Goal: Participate in discussion: Engage in conversation with other users on a specific topic

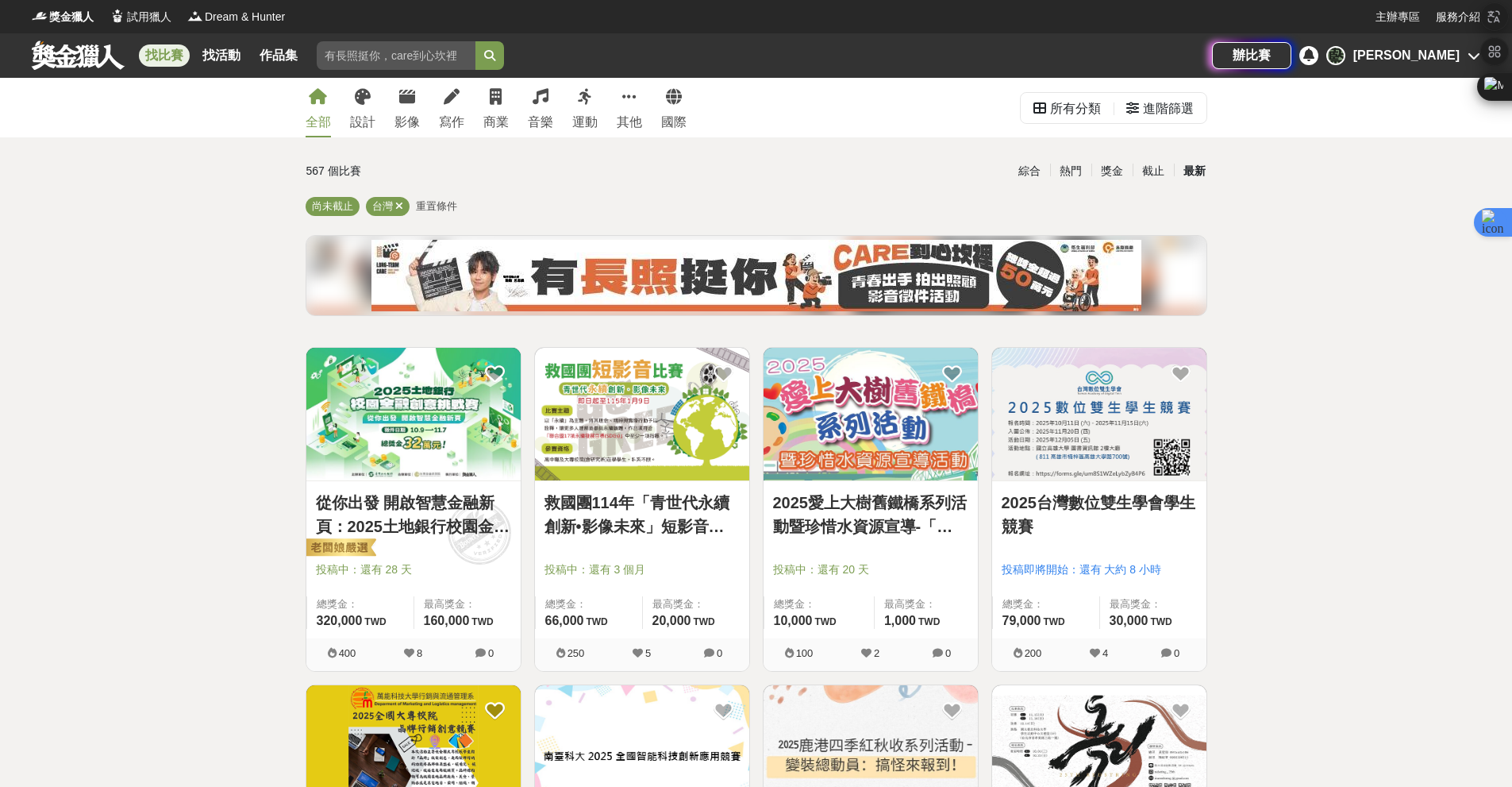
click at [1194, 177] on div "最新" at bounding box center [1194, 170] width 42 height 27
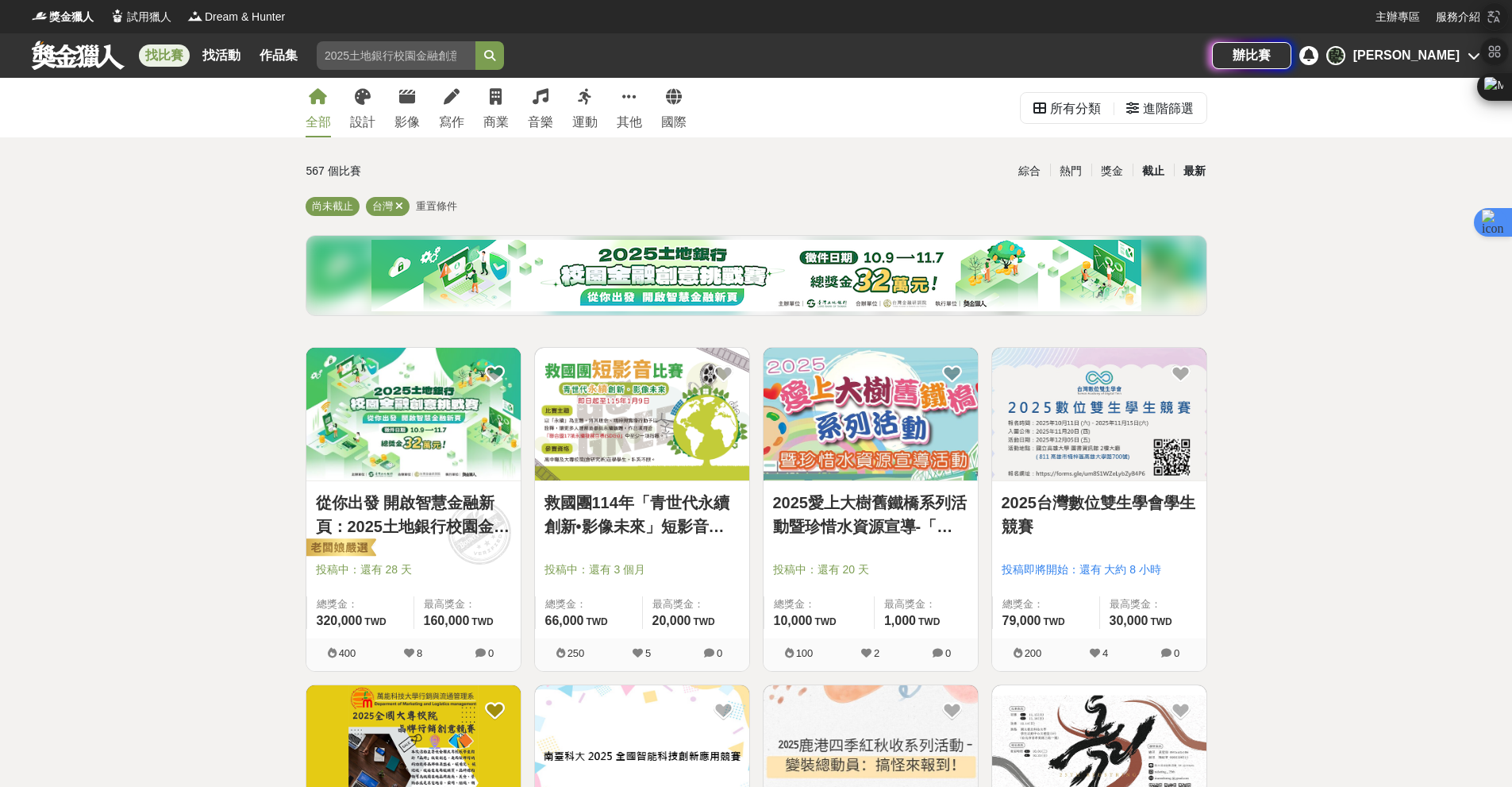
click at [1161, 165] on div "截止" at bounding box center [1153, 170] width 42 height 27
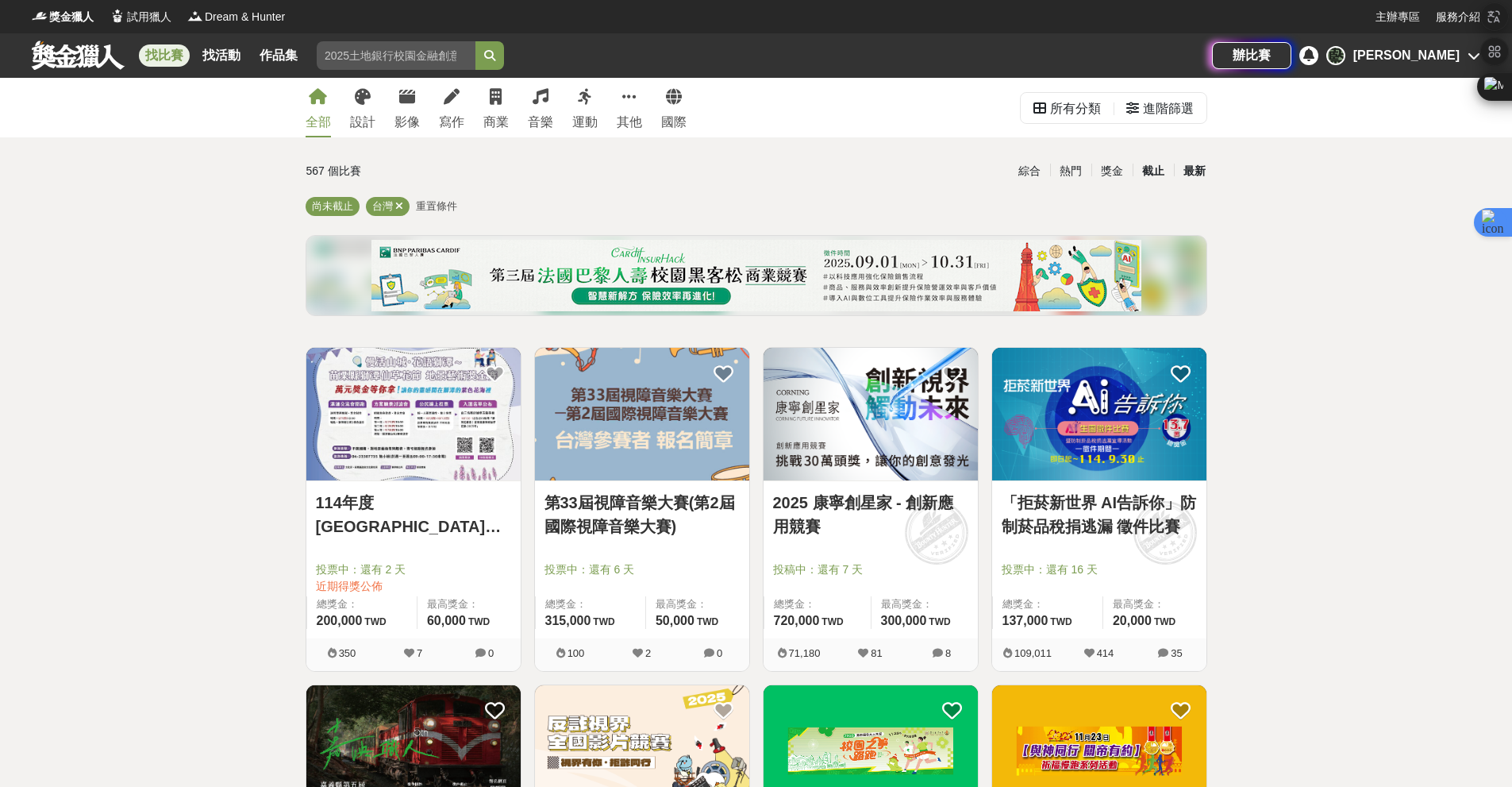
click at [1190, 166] on div "最新" at bounding box center [1194, 170] width 42 height 27
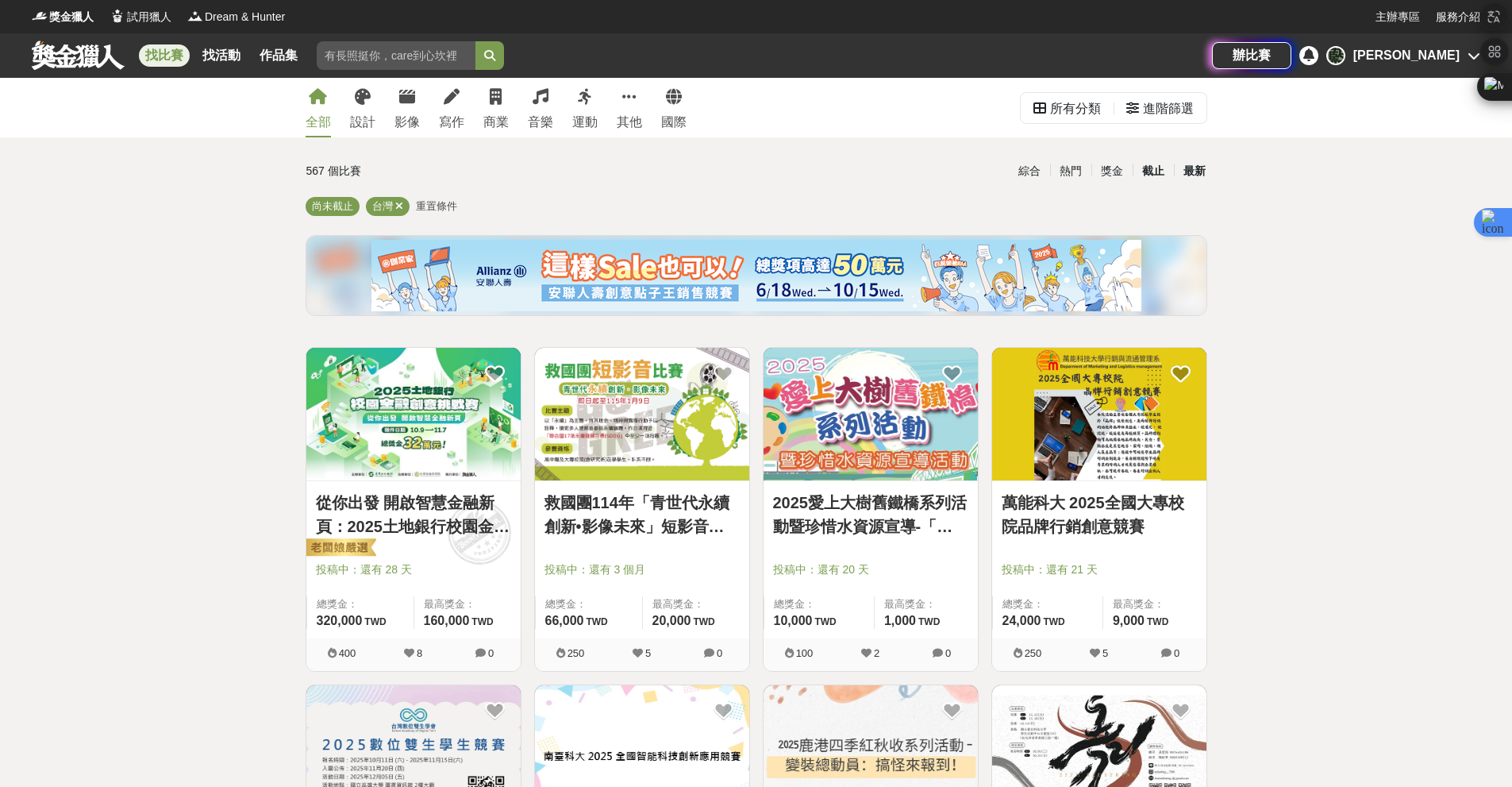
click at [1152, 166] on div "截止" at bounding box center [1153, 170] width 42 height 27
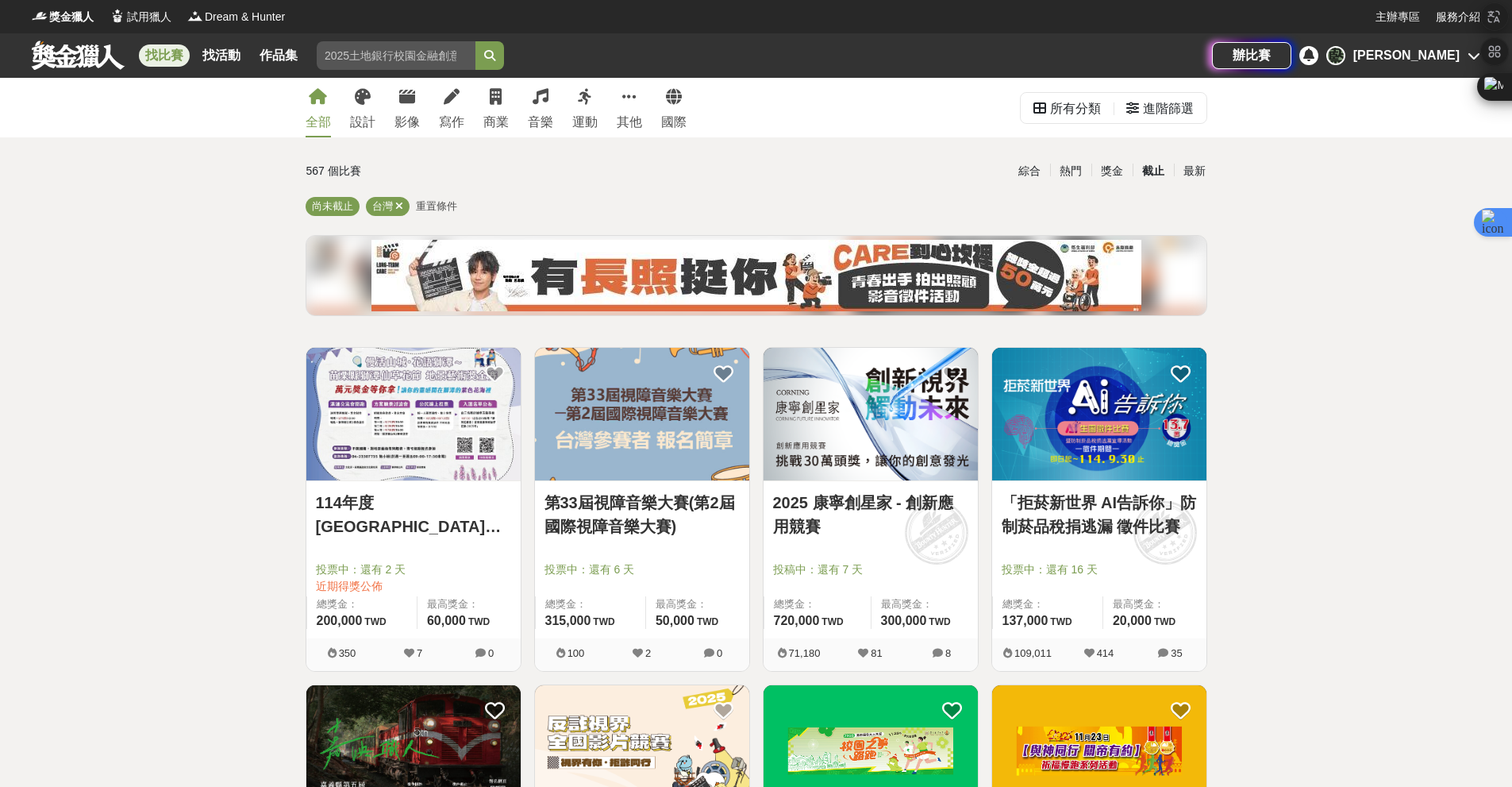
click at [1065, 456] on img at bounding box center [1099, 414] width 214 height 133
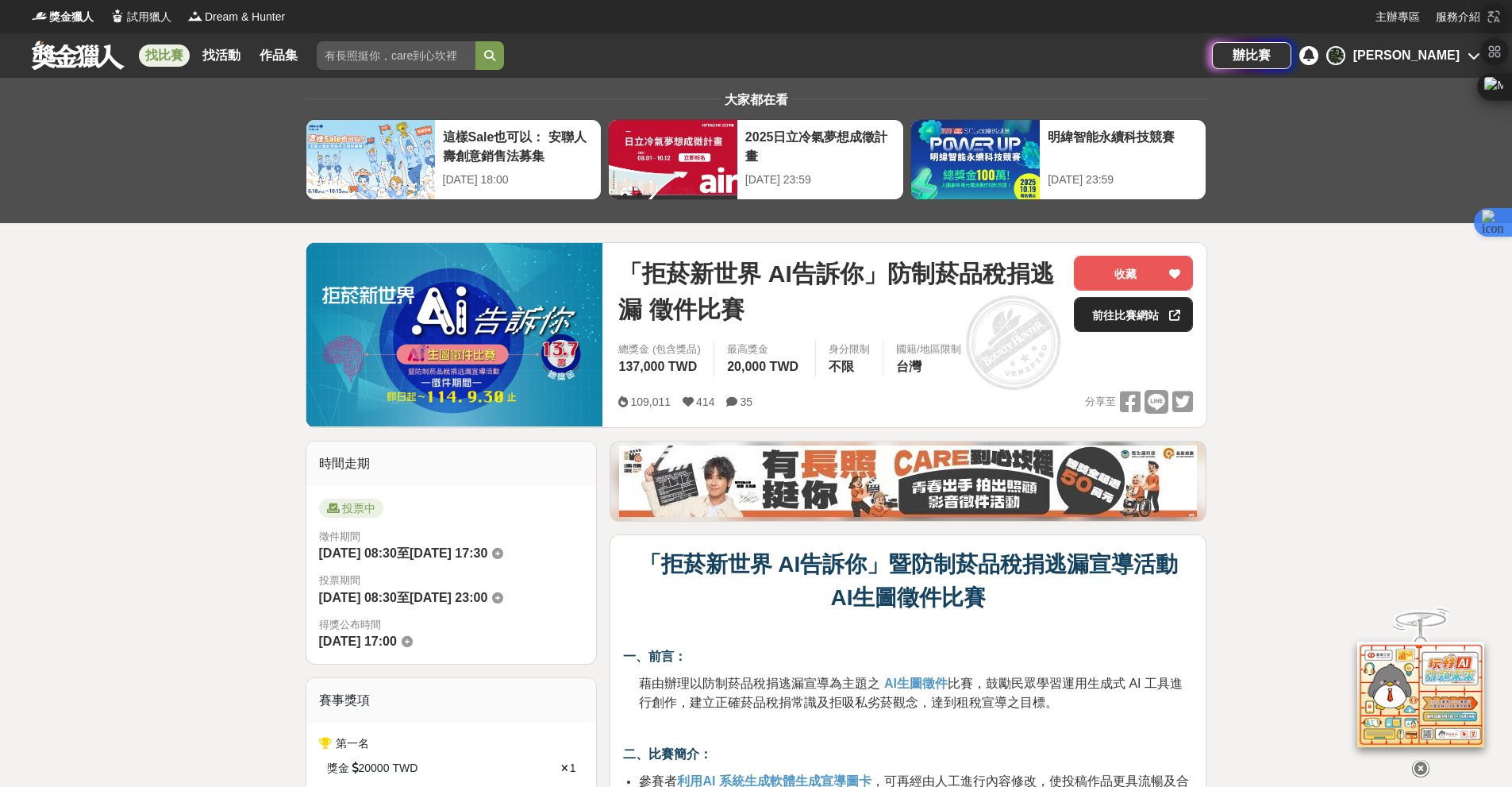
click at [1125, 316] on link "前往比賽網站" at bounding box center [1133, 314] width 119 height 35
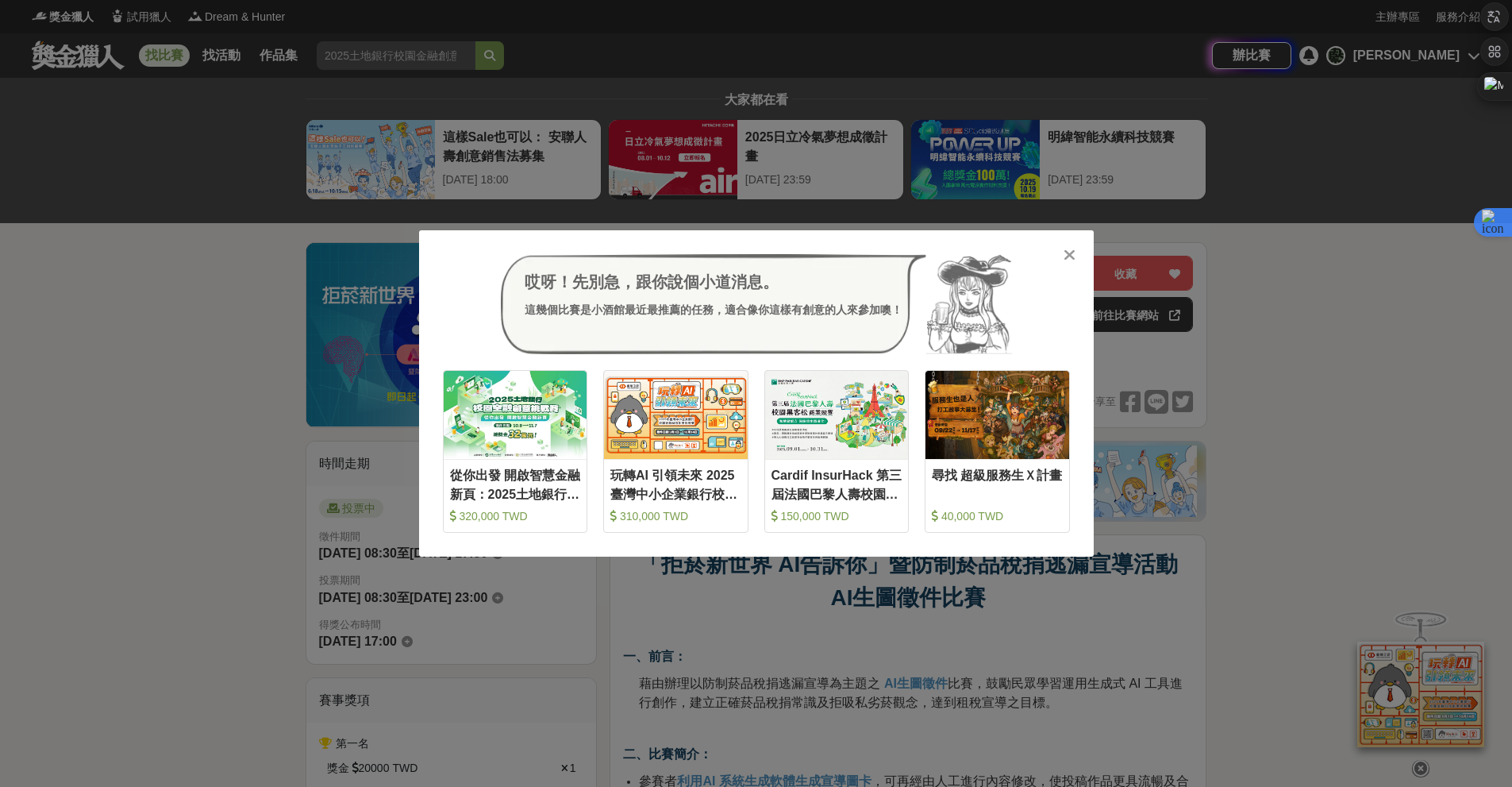
click at [255, 456] on div "哎呀！先別急，跟你說個小道消息。 這幾個比賽是小酒館最近最推薦的任務，適合像你這樣有創意的人來參加噢！ 收藏 從你出發 開啟智慧金融新頁：2025土地銀行校園…" at bounding box center [756, 394] width 1512 height 787
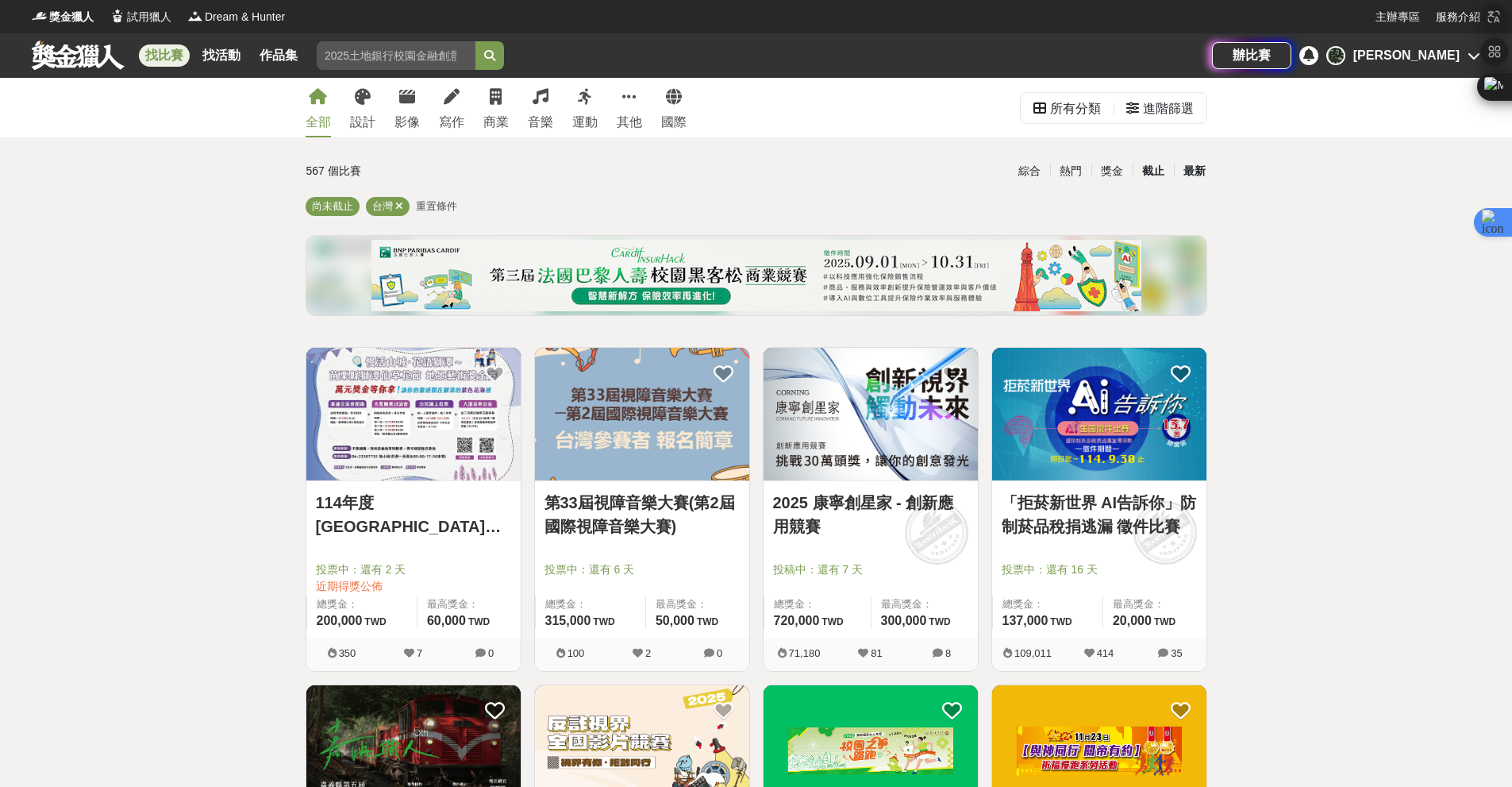
click at [1182, 176] on div "最新" at bounding box center [1194, 170] width 42 height 27
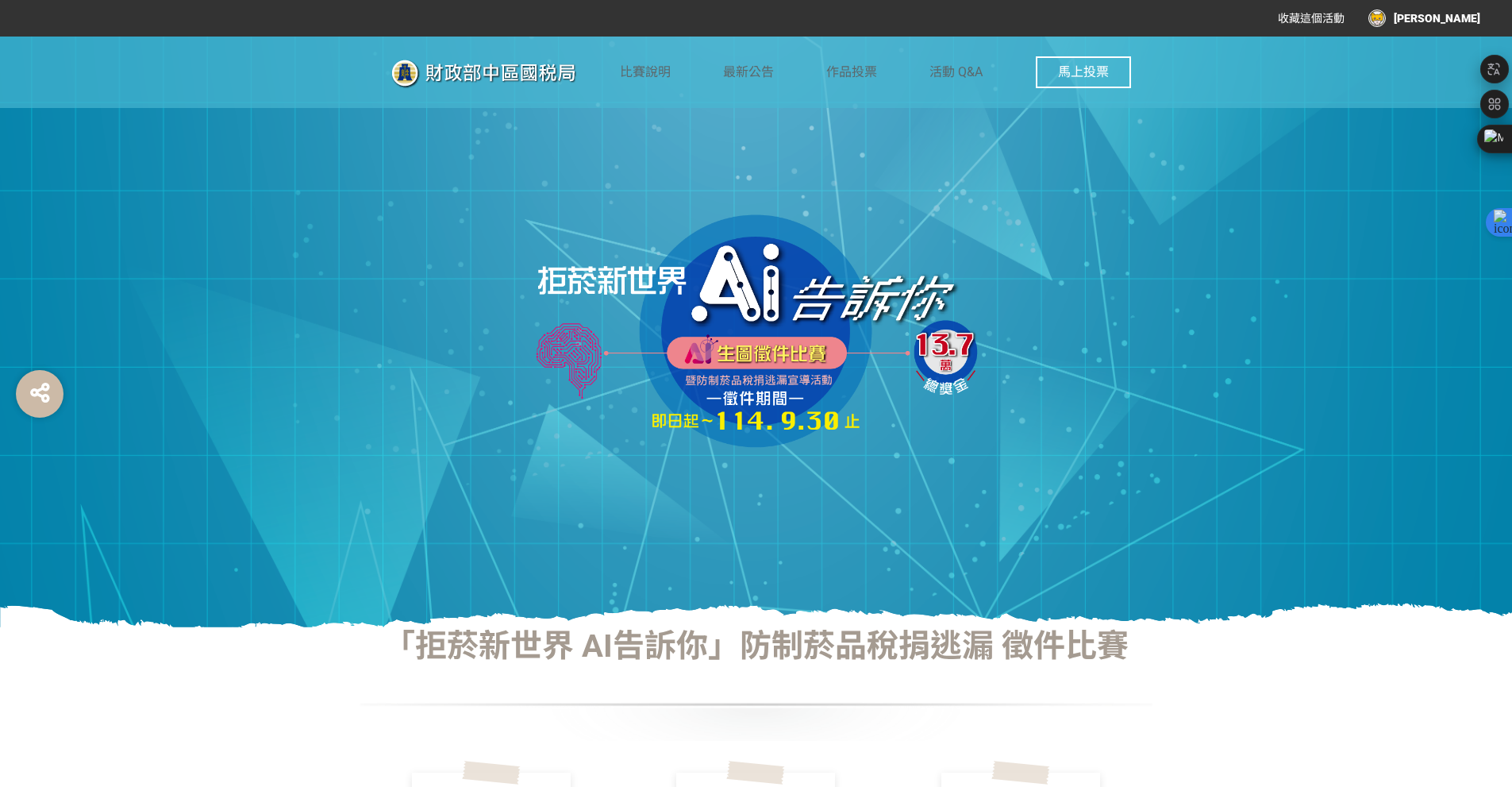
click at [1103, 76] on span "馬上投票" at bounding box center [1082, 72] width 50 height 15
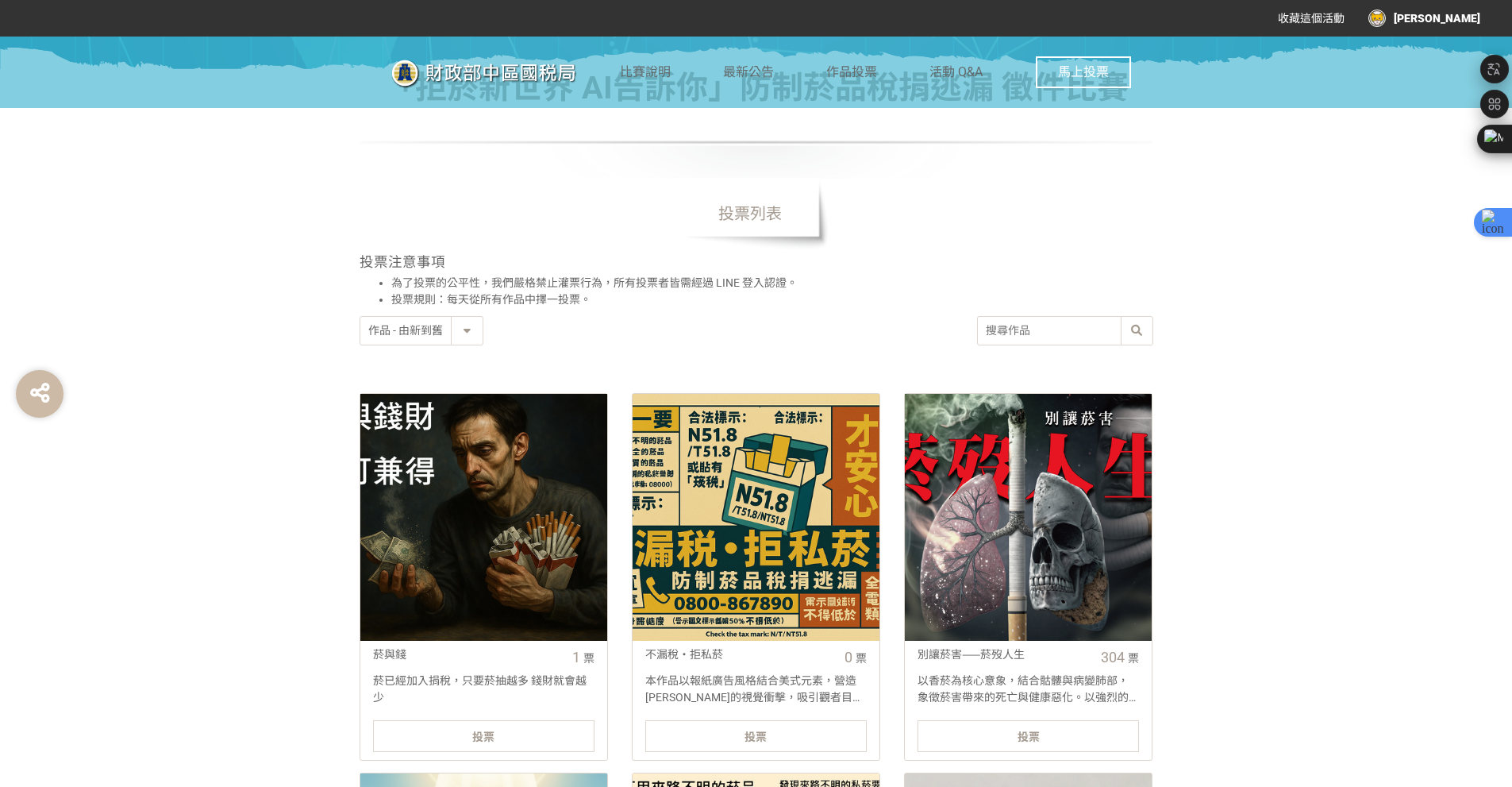
scroll to position [530, 0]
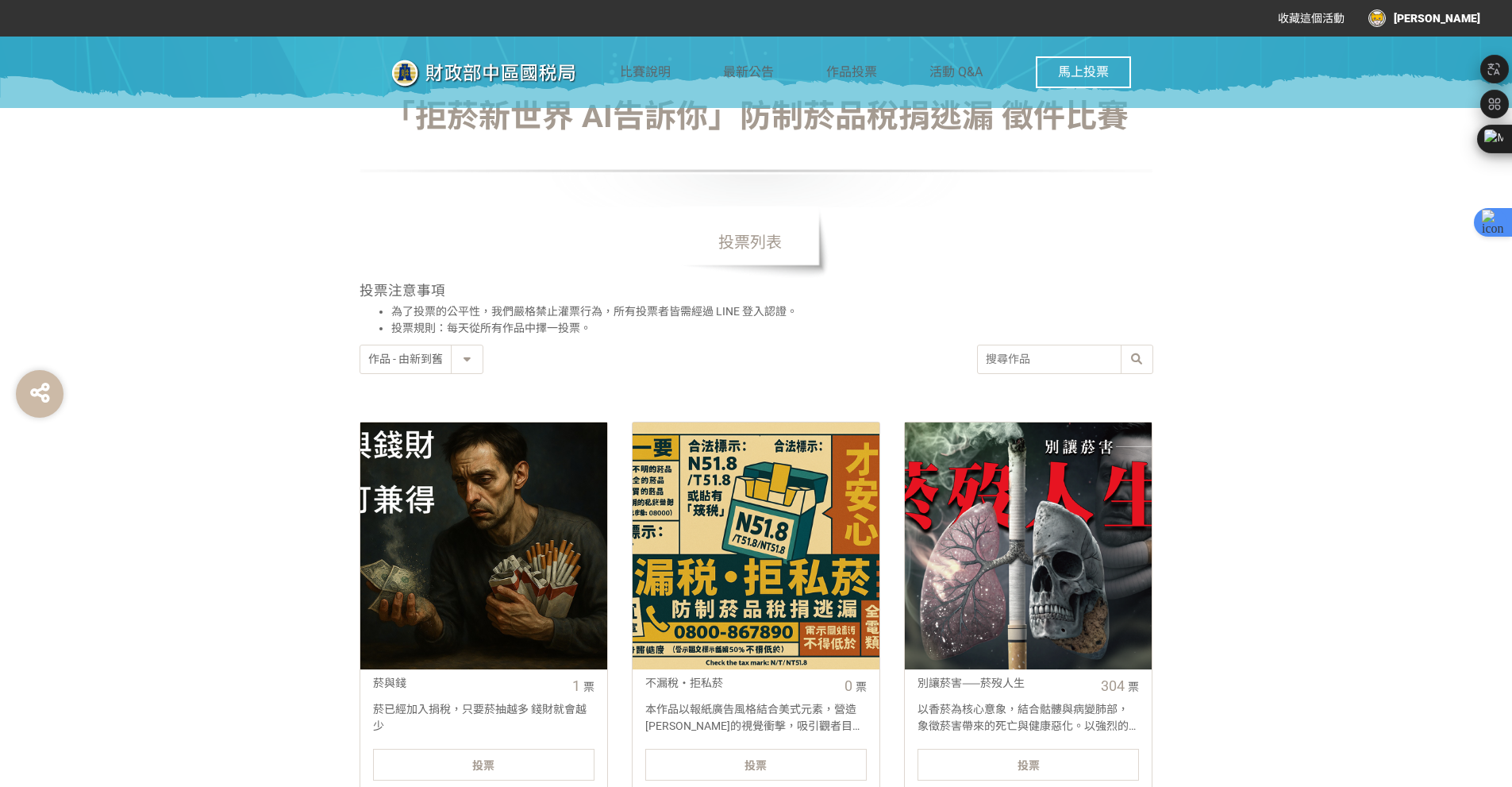
click at [1084, 63] on button "馬上投票" at bounding box center [1083, 73] width 96 height 32
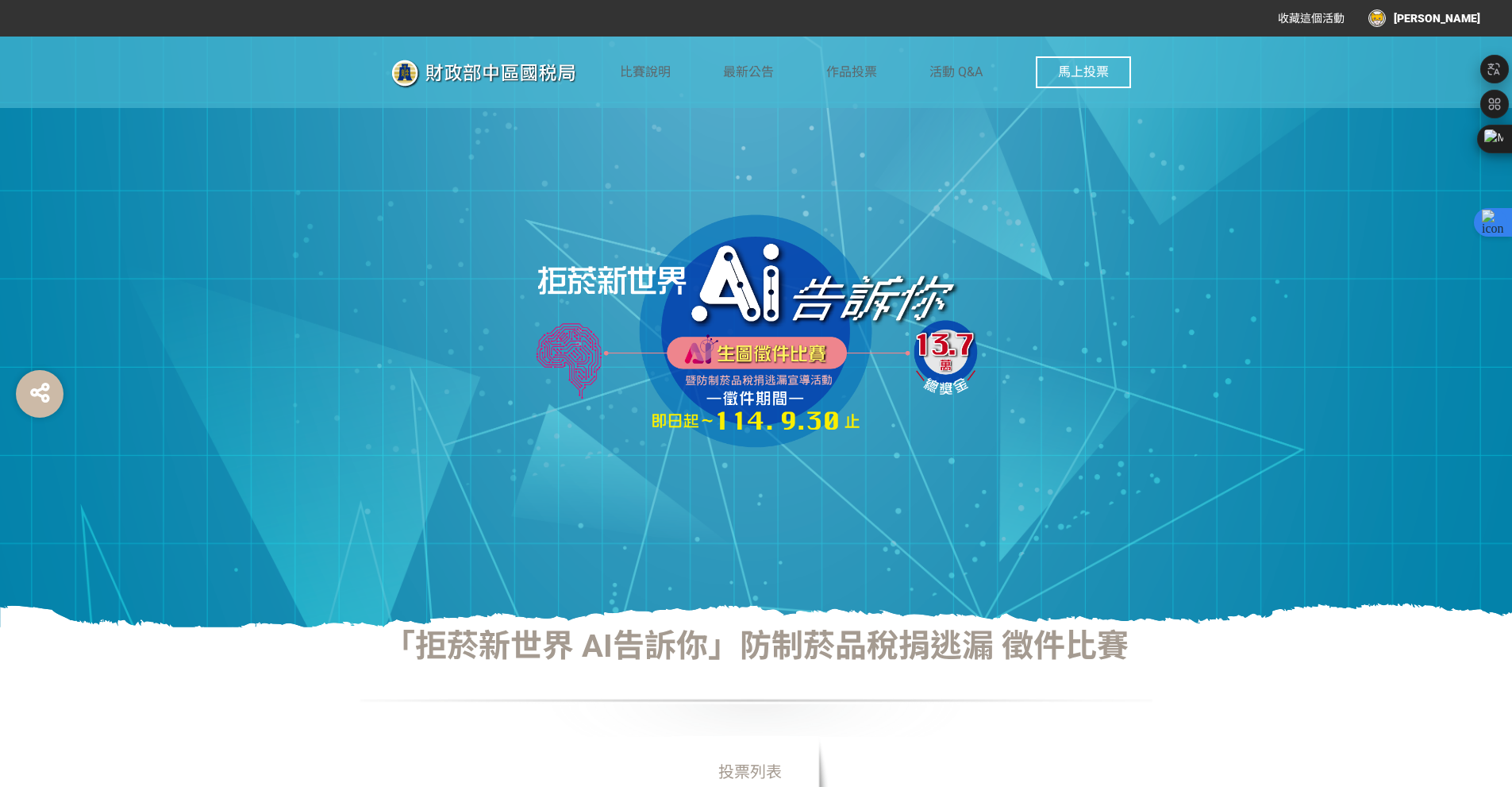
scroll to position [212, 0]
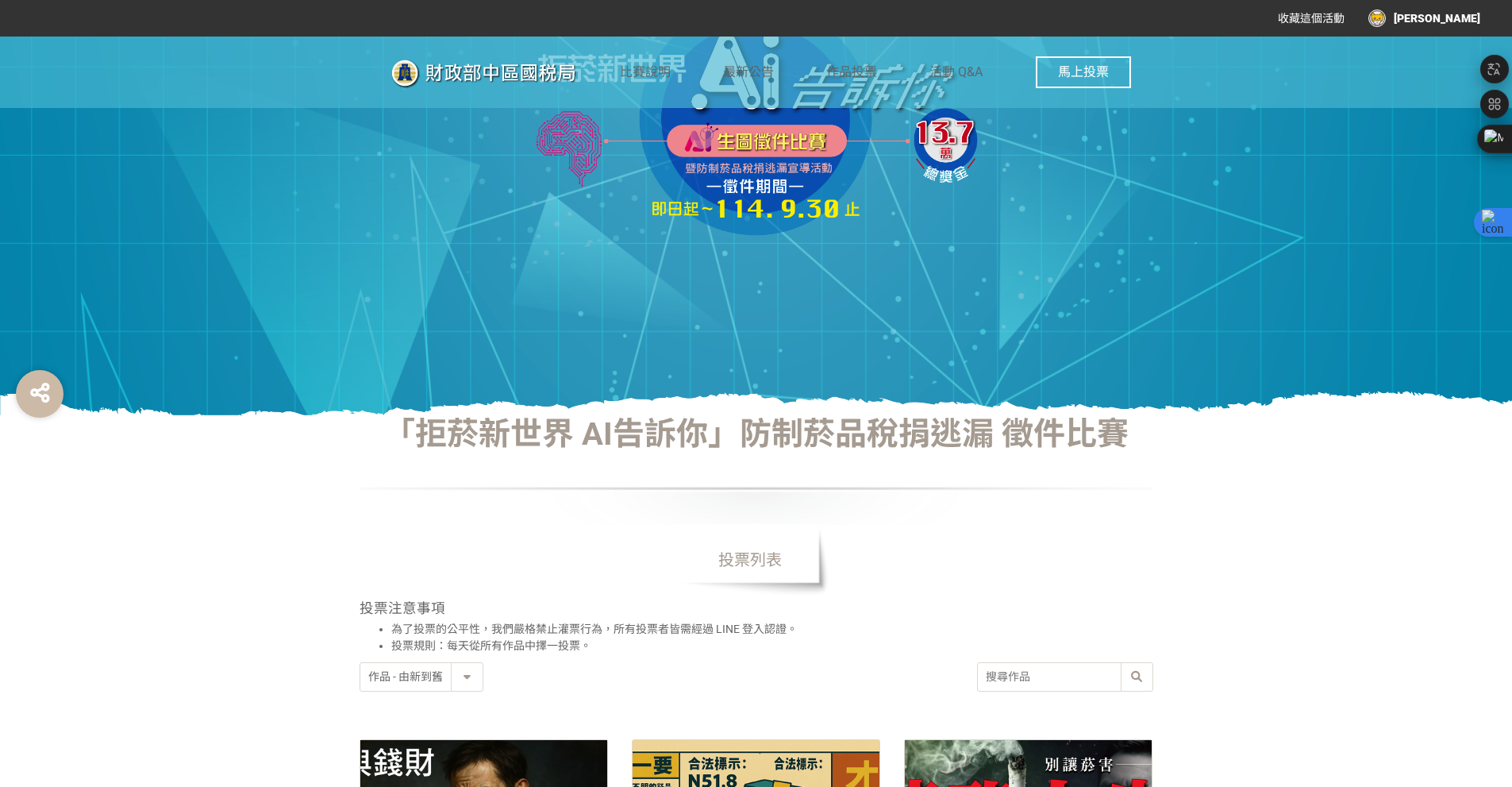
click at [1089, 676] on input "search" at bounding box center [1065, 676] width 174 height 27
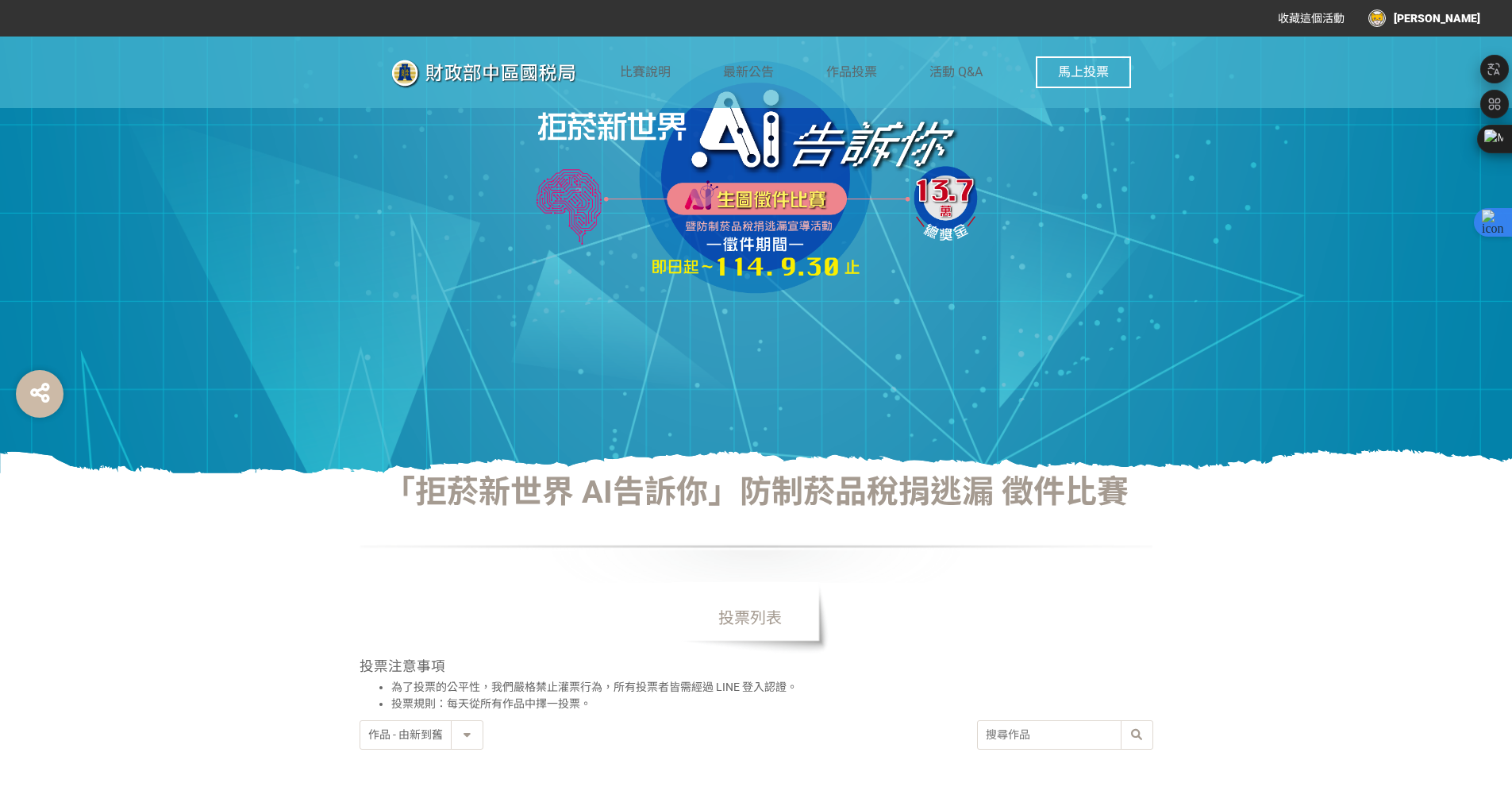
scroll to position [105, 0]
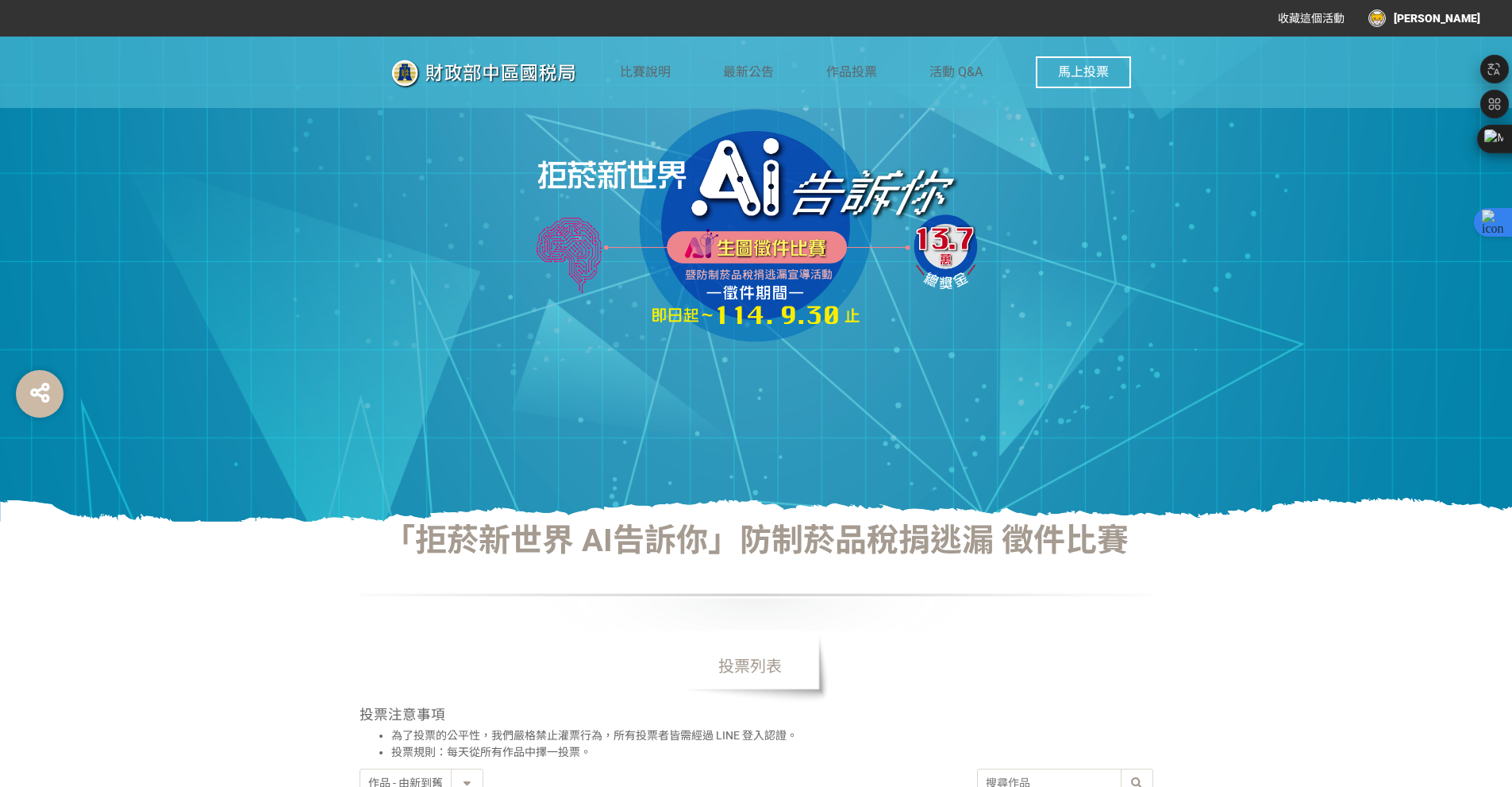
click at [1075, 80] on button "馬上投票" at bounding box center [1083, 73] width 96 height 32
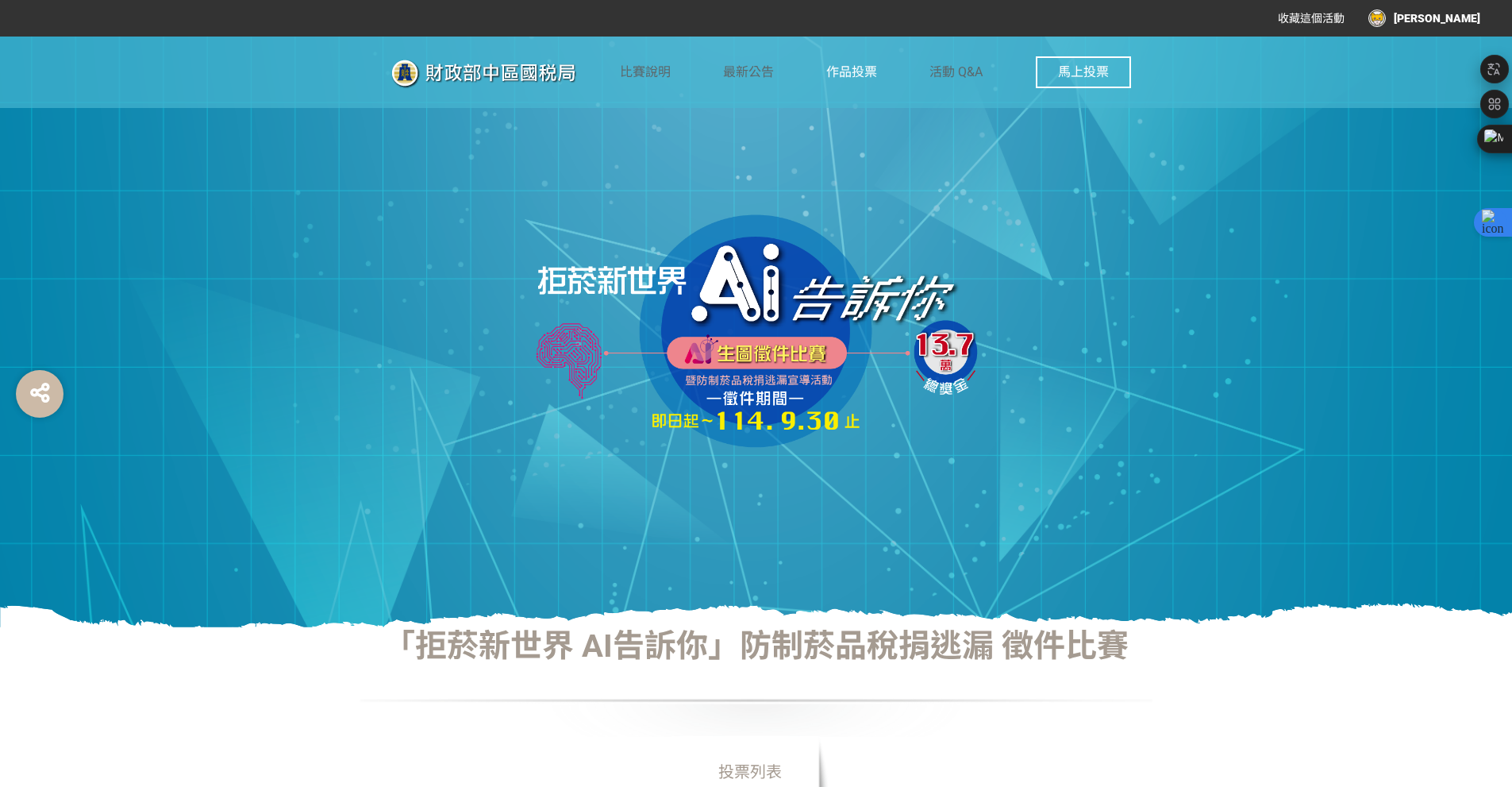
click at [857, 75] on span "作品投票" at bounding box center [851, 72] width 50 height 15
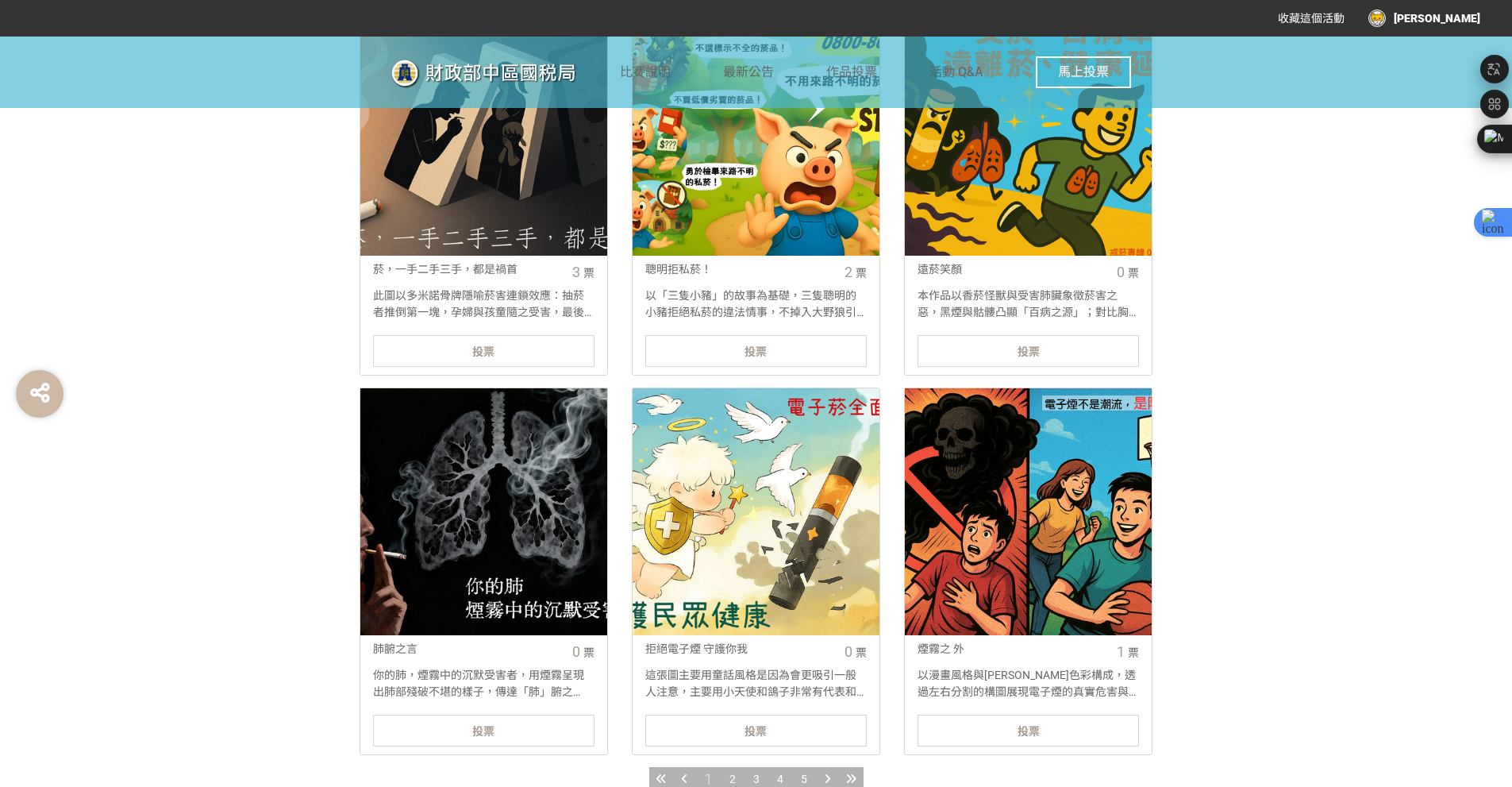
scroll to position [1905, 0]
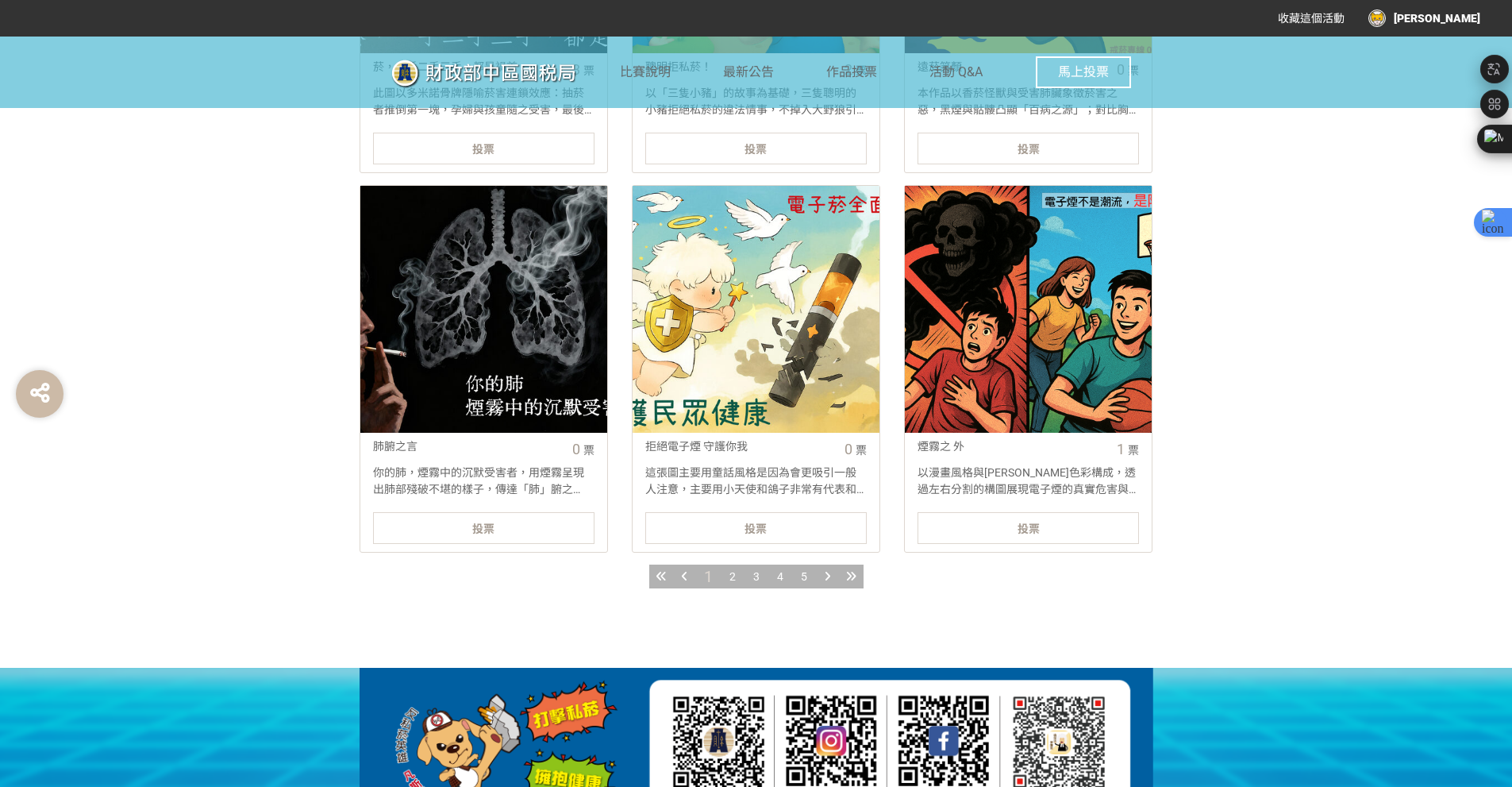
click at [709, 569] on span "1" at bounding box center [709, 577] width 9 height 19
click at [725, 576] on div "2" at bounding box center [733, 576] width 24 height 24
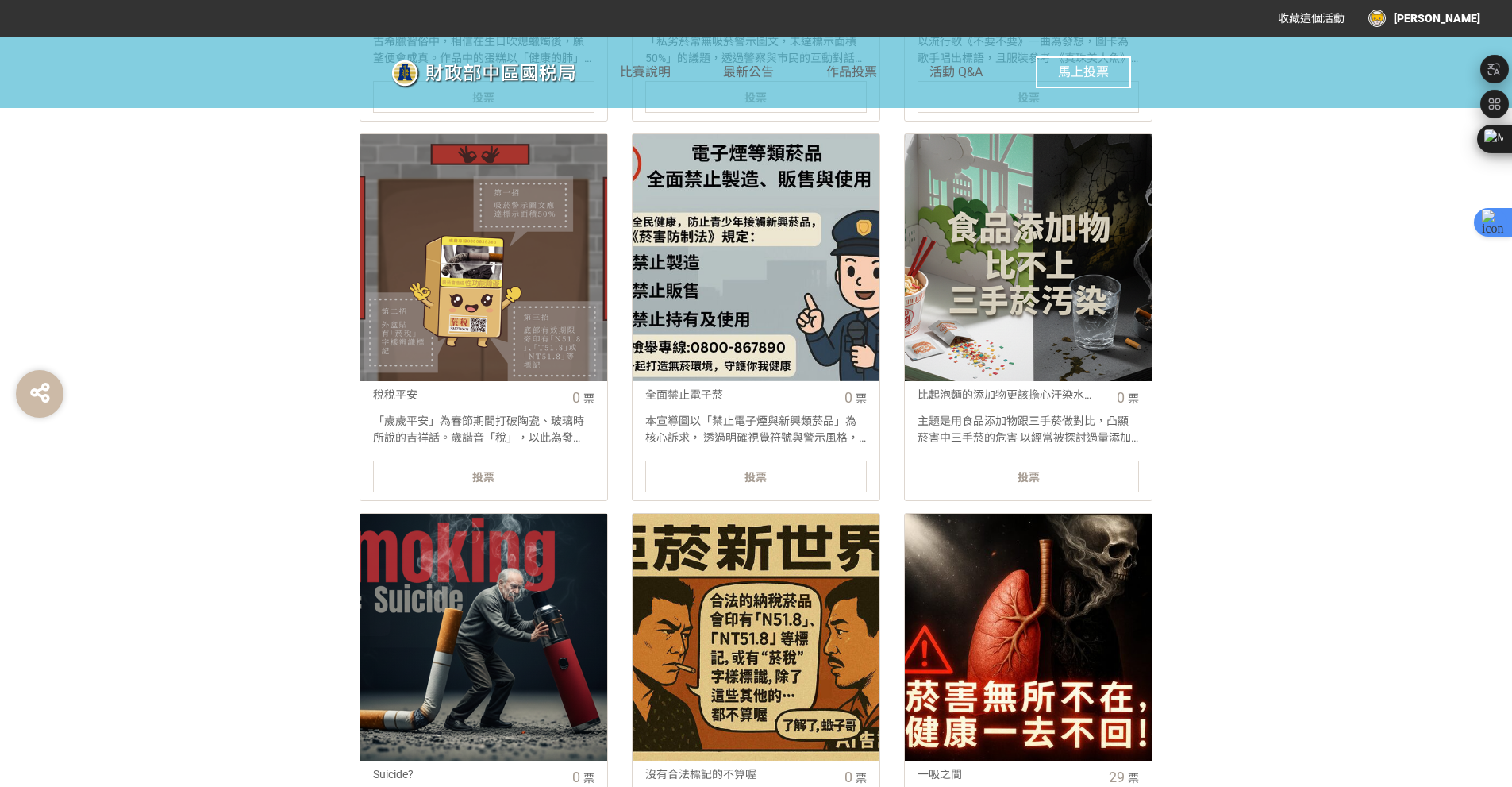
scroll to position [1800, 0]
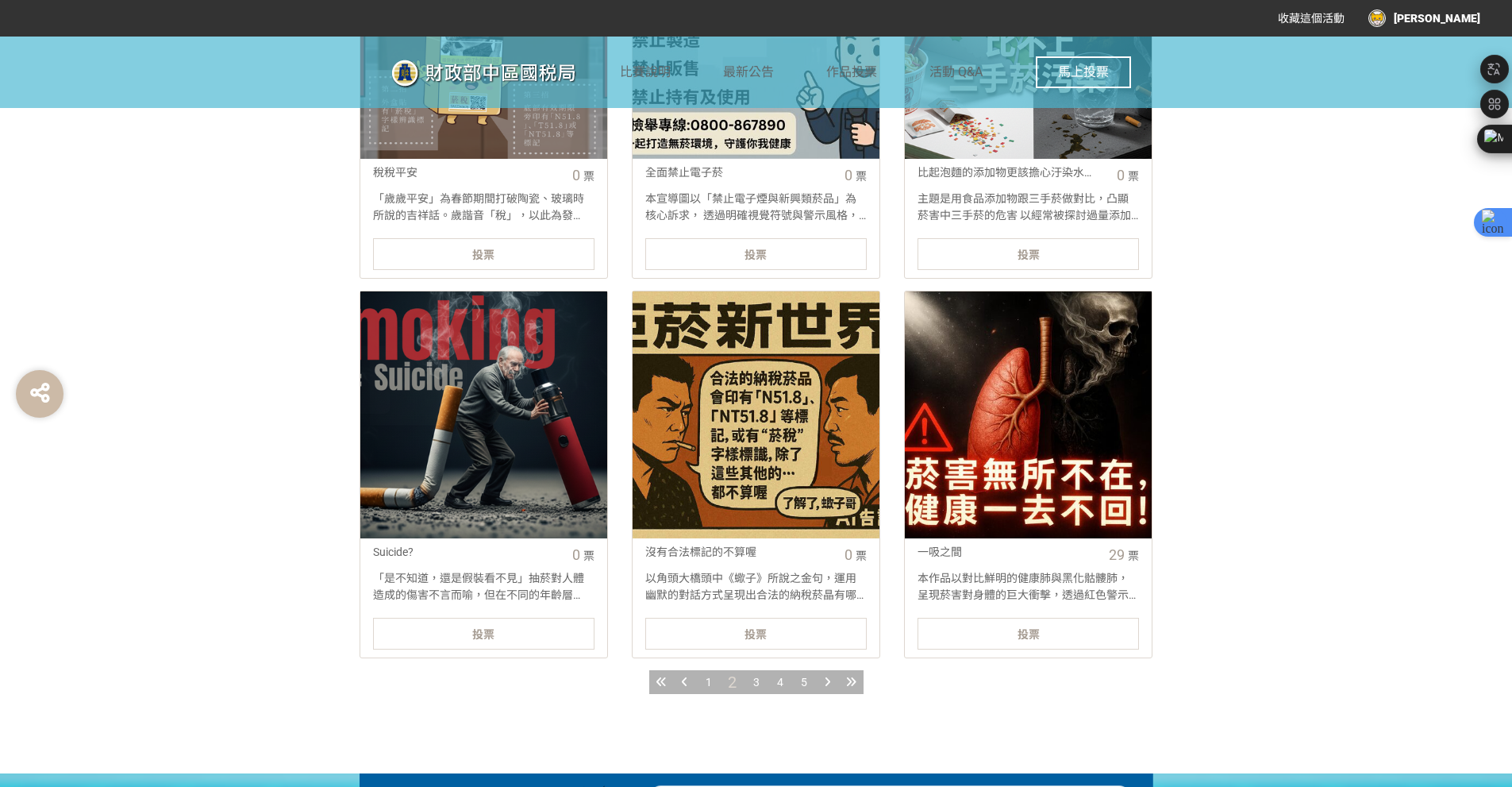
click at [761, 685] on div "3" at bounding box center [756, 682] width 24 height 24
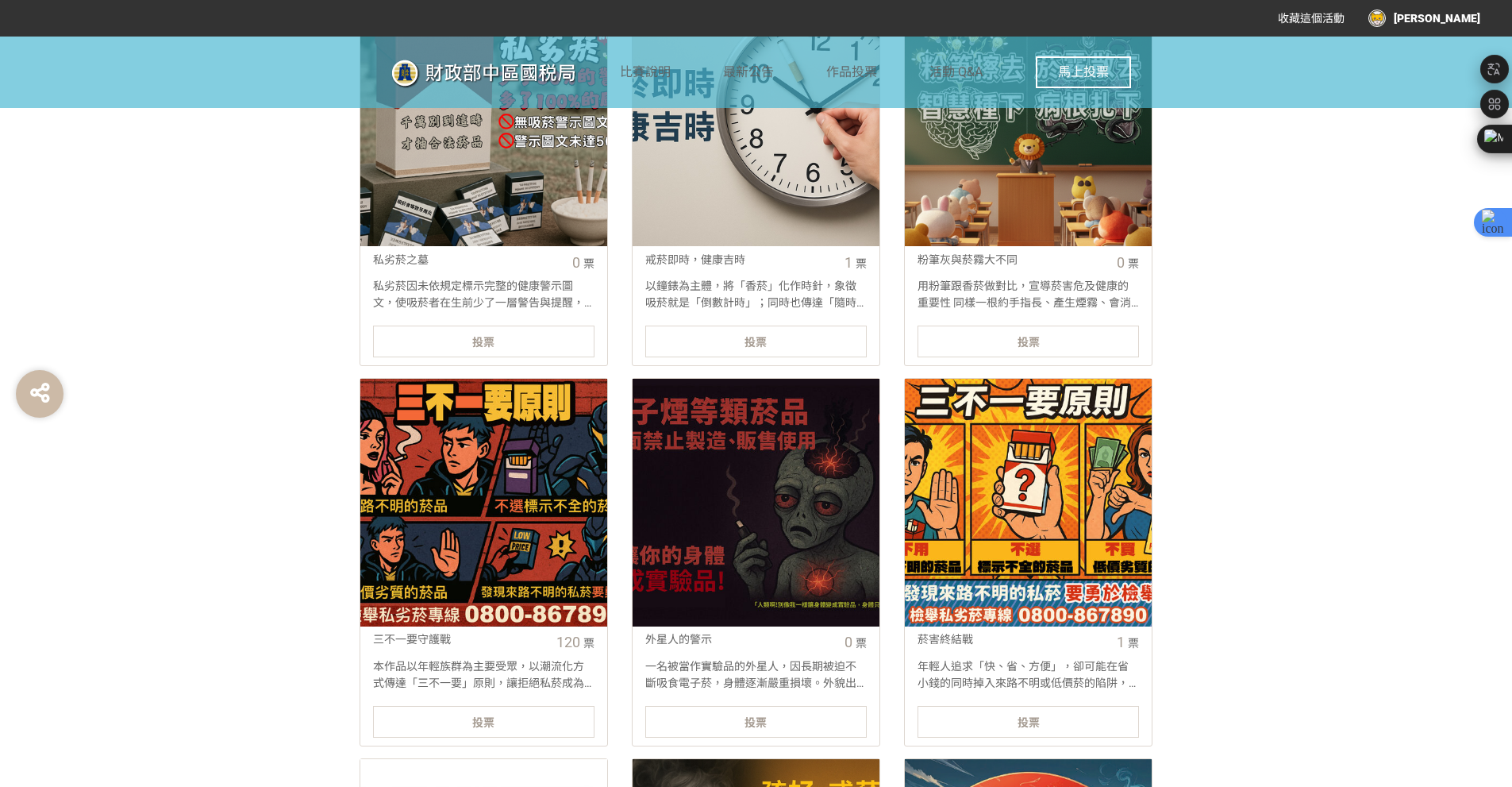
scroll to position [1165, 0]
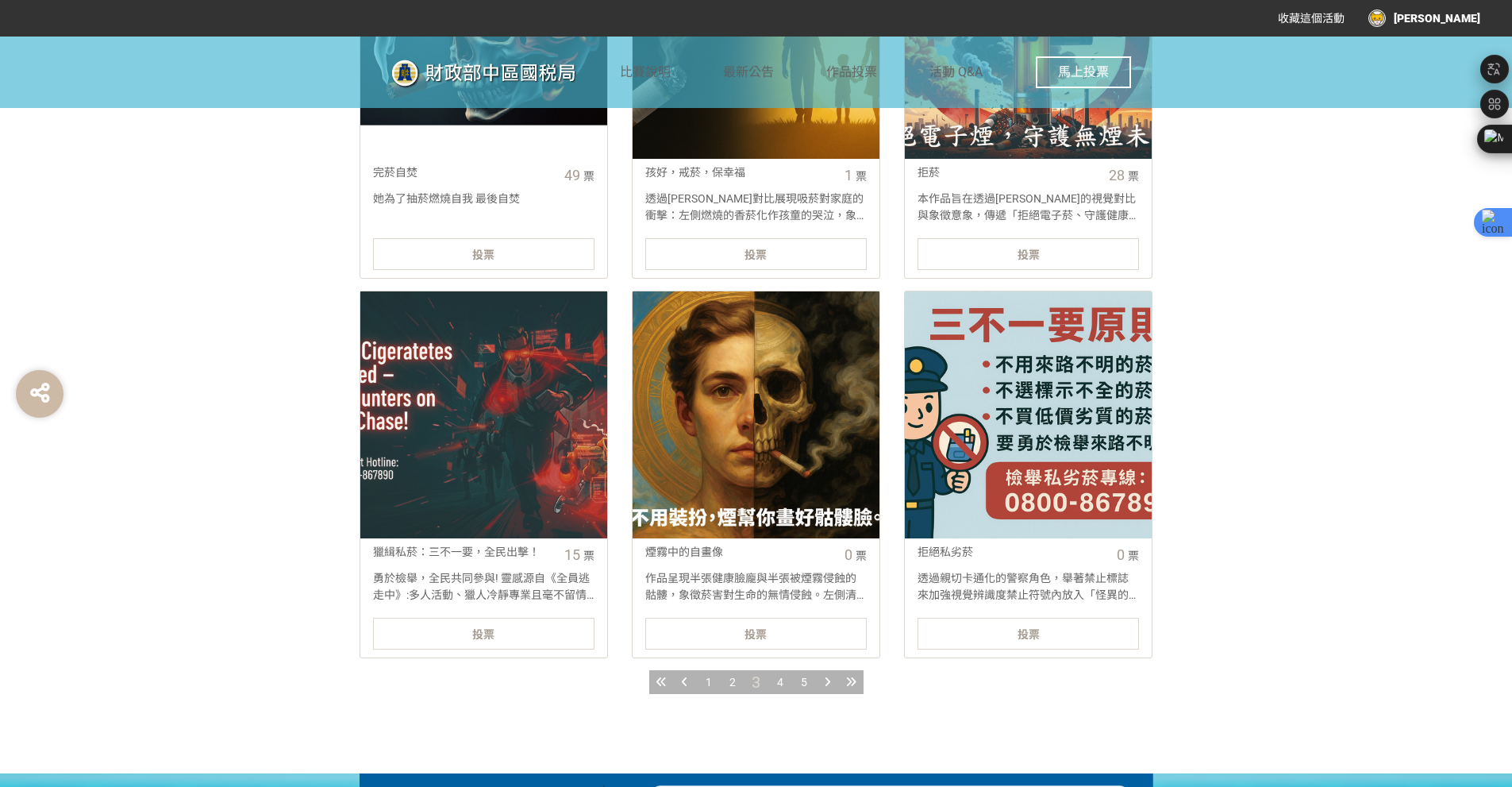
click at [774, 678] on div "4" at bounding box center [779, 682] width 24 height 24
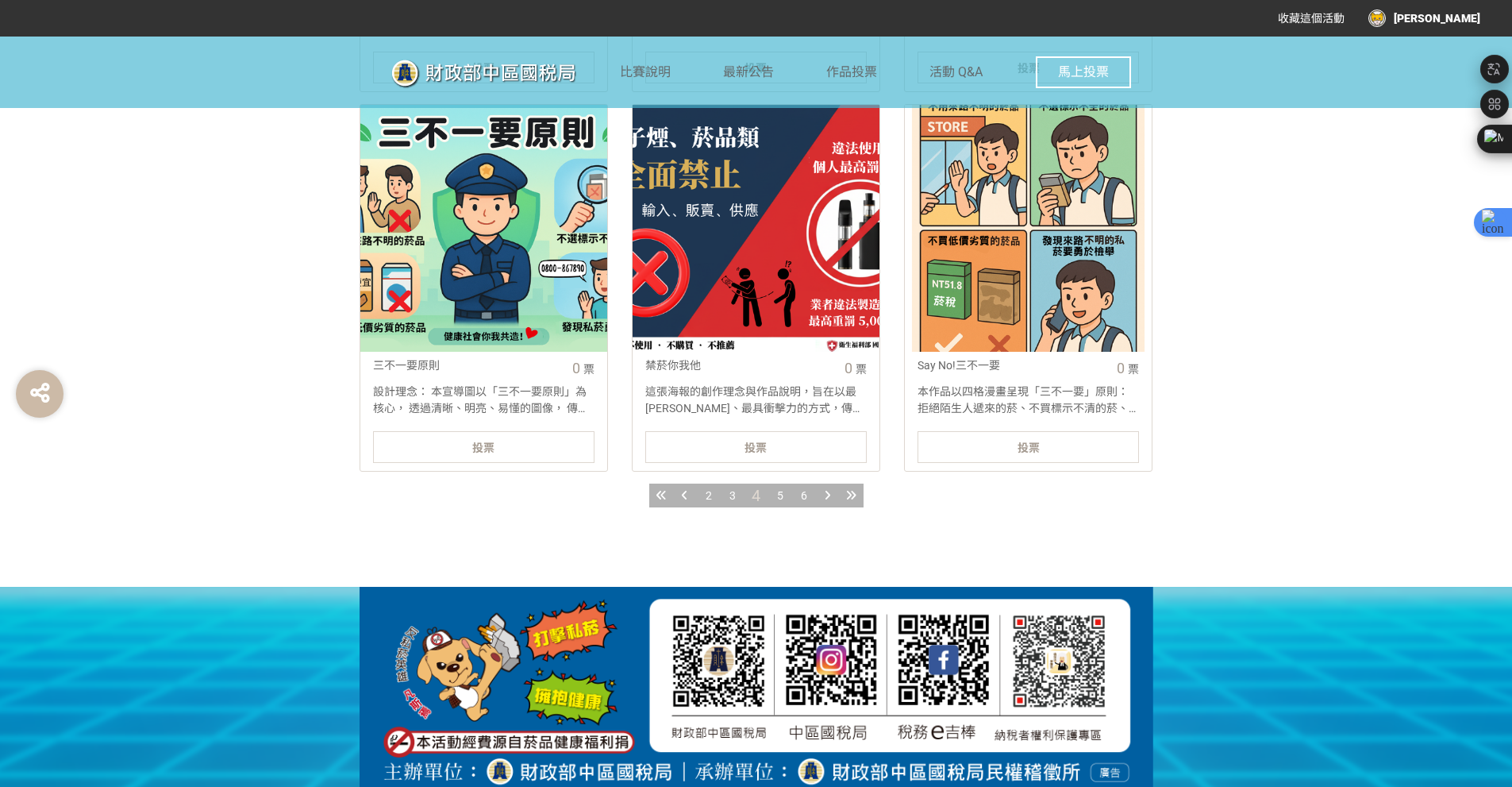
scroll to position [2011, 0]
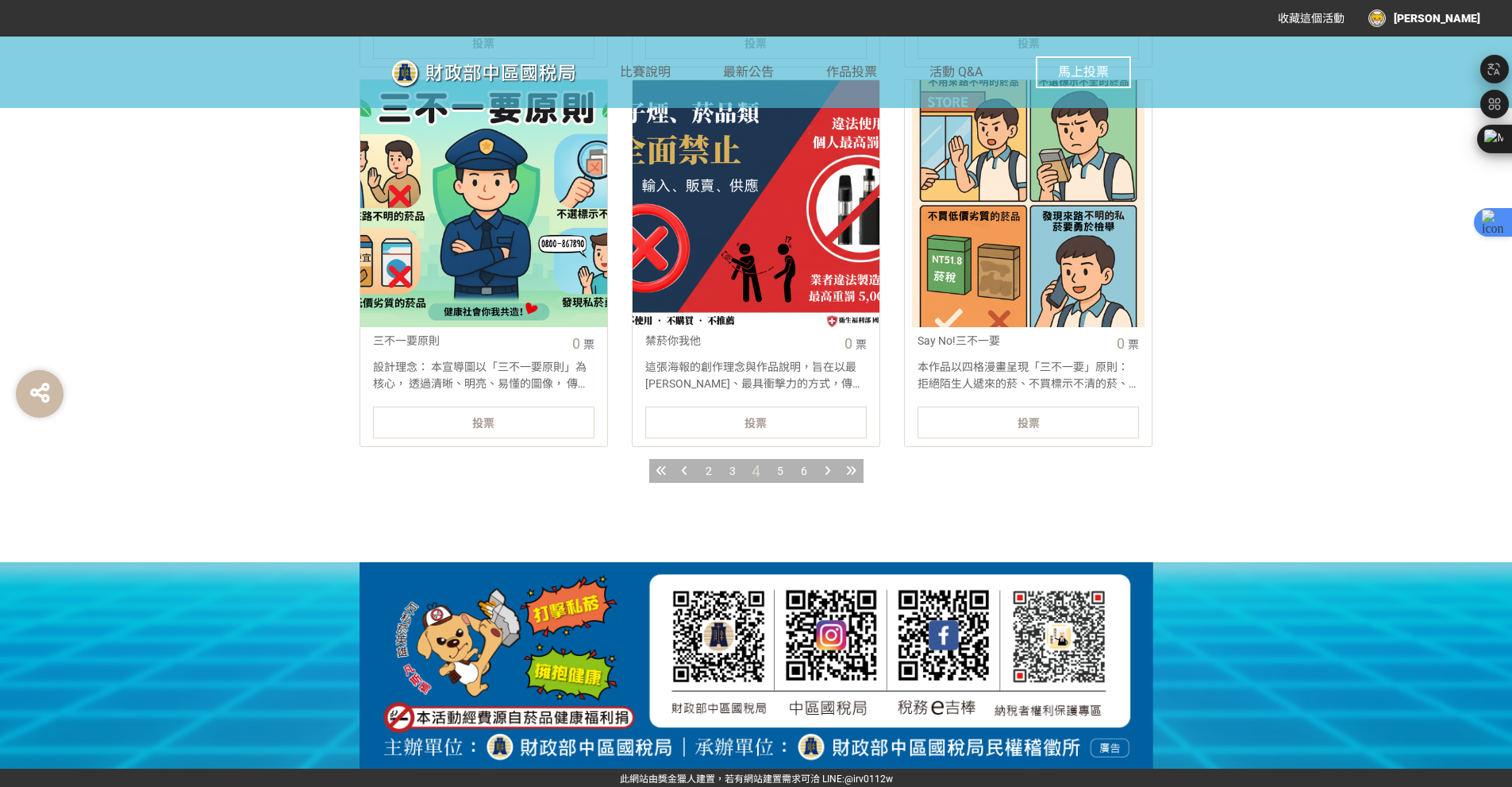
click at [837, 477] on div at bounding box center [827, 471] width 24 height 24
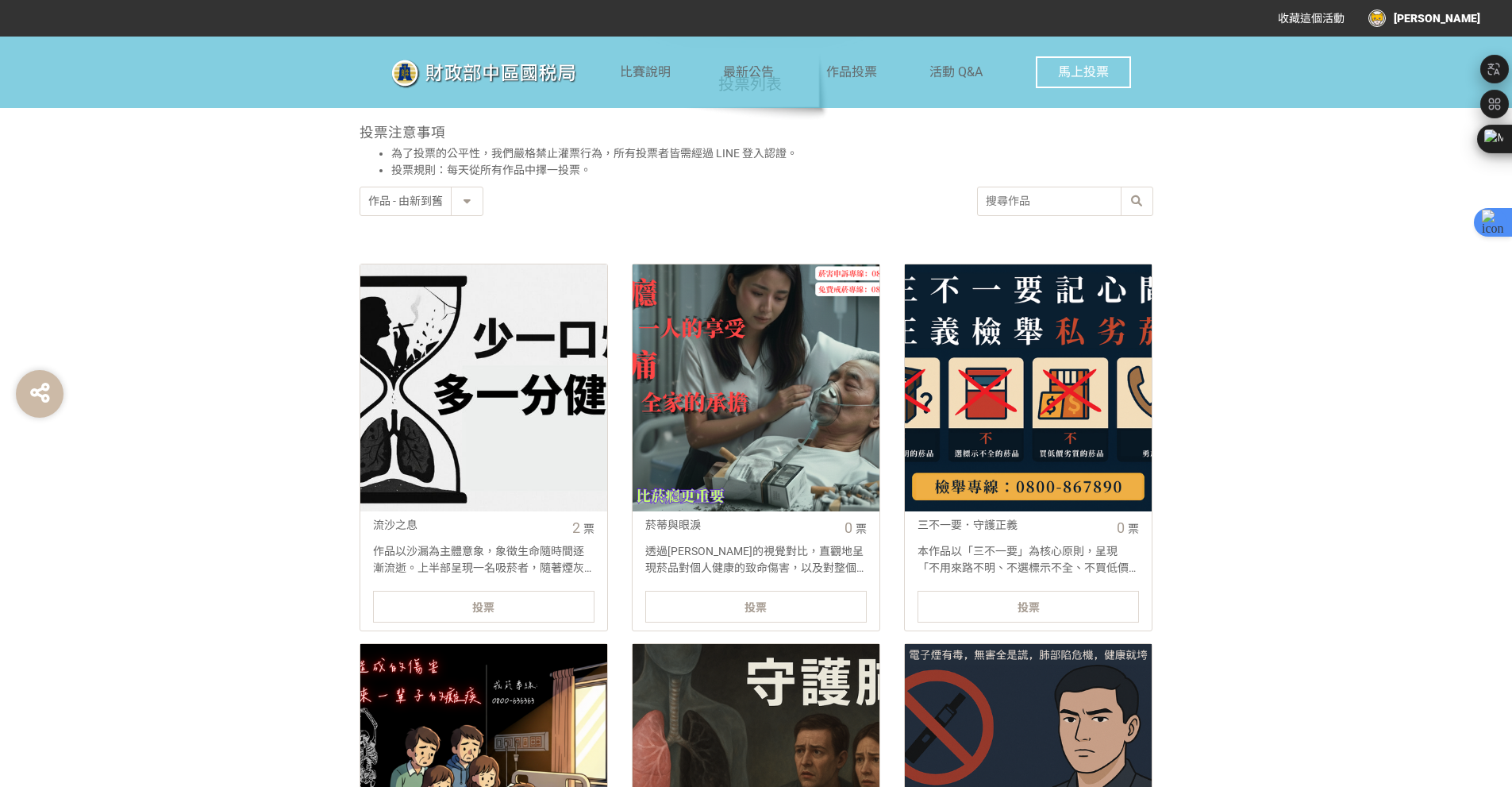
scroll to position [424, 0]
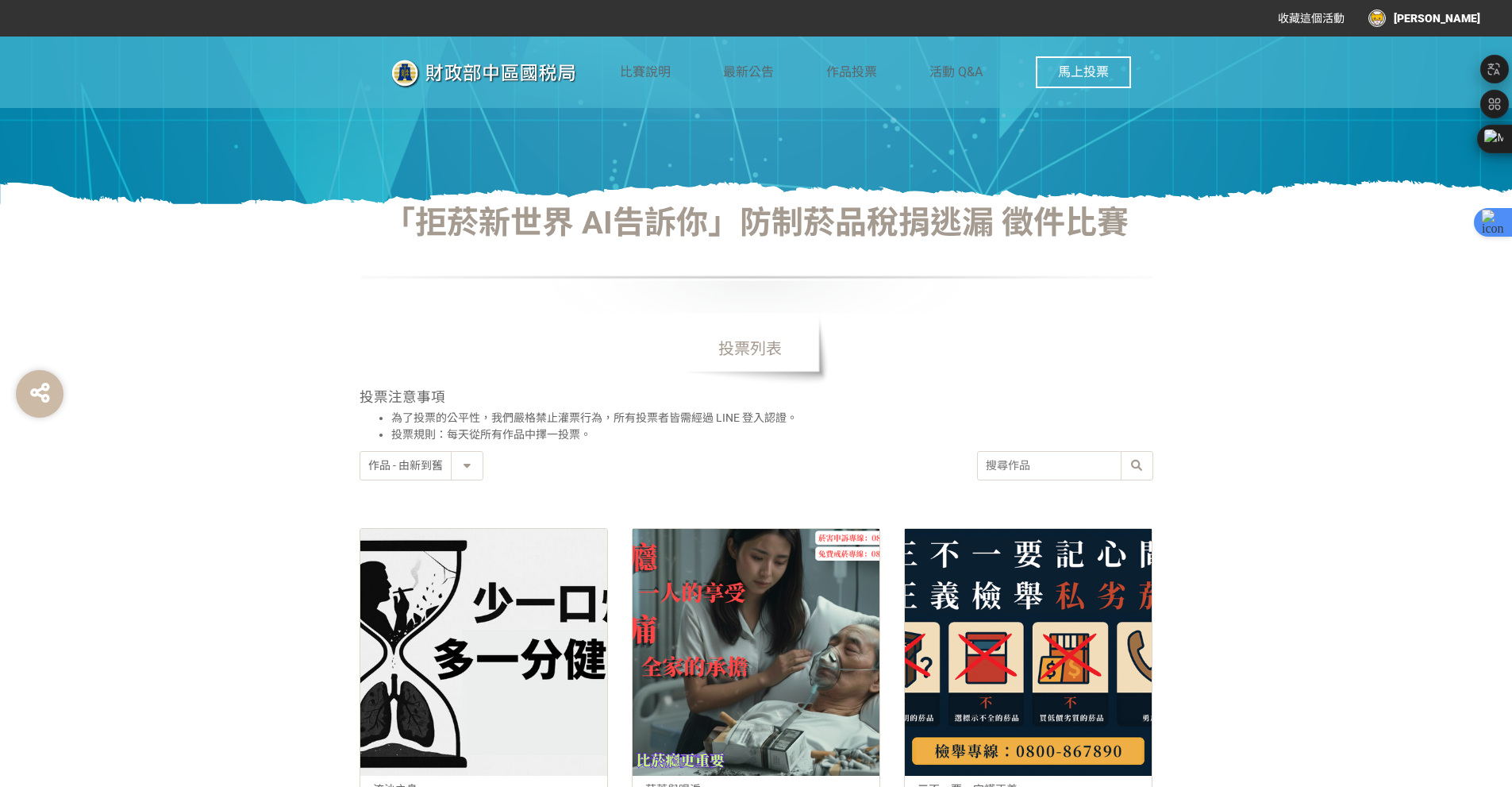
click at [1027, 456] on input "search" at bounding box center [1065, 465] width 174 height 27
paste input "《煙霧下的蝕骨》"
type input "煙霧下的蝕骨"
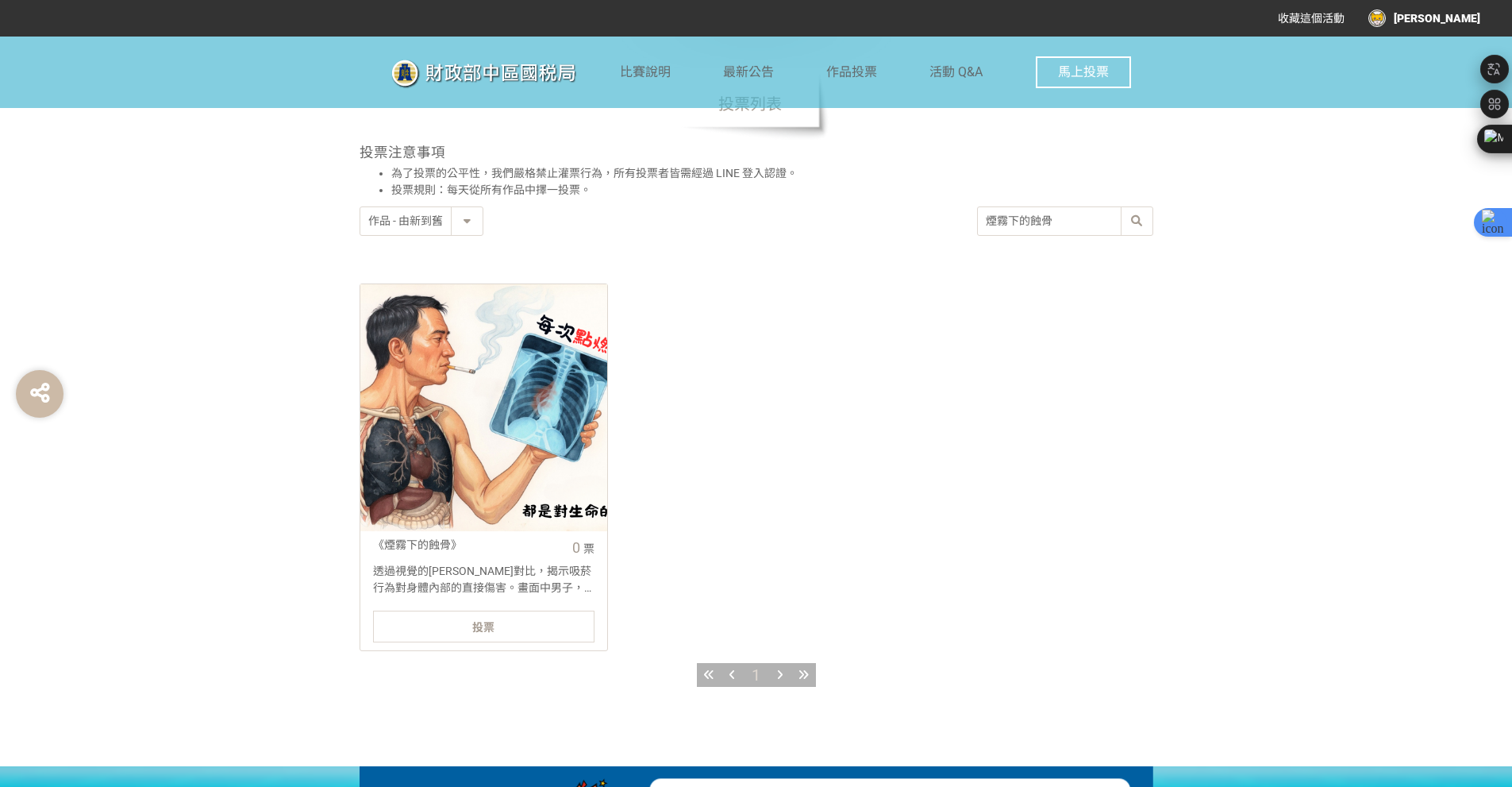
scroll to position [874, 0]
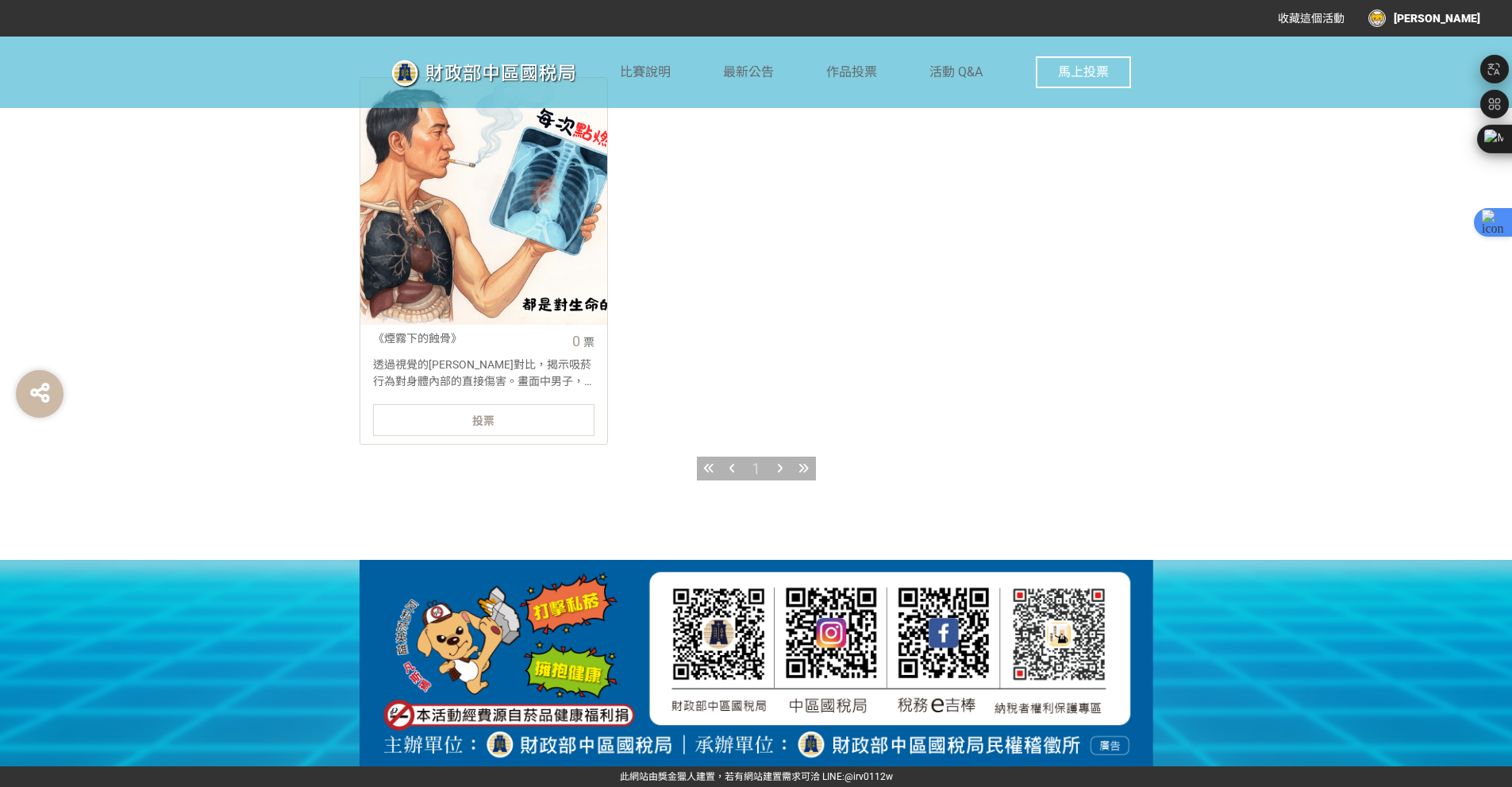
click at [539, 422] on link "《煙霧下的蝕骨》 0 票 透過視覺的強烈對比，揭示吸菸行為對身體內部的直接傷害。畫面中男子，其身體被部分解剖，暴露出因焦油侵蝕而黝黑的肺部，手持的X光片更進一…" at bounding box center [484, 261] width 248 height 368
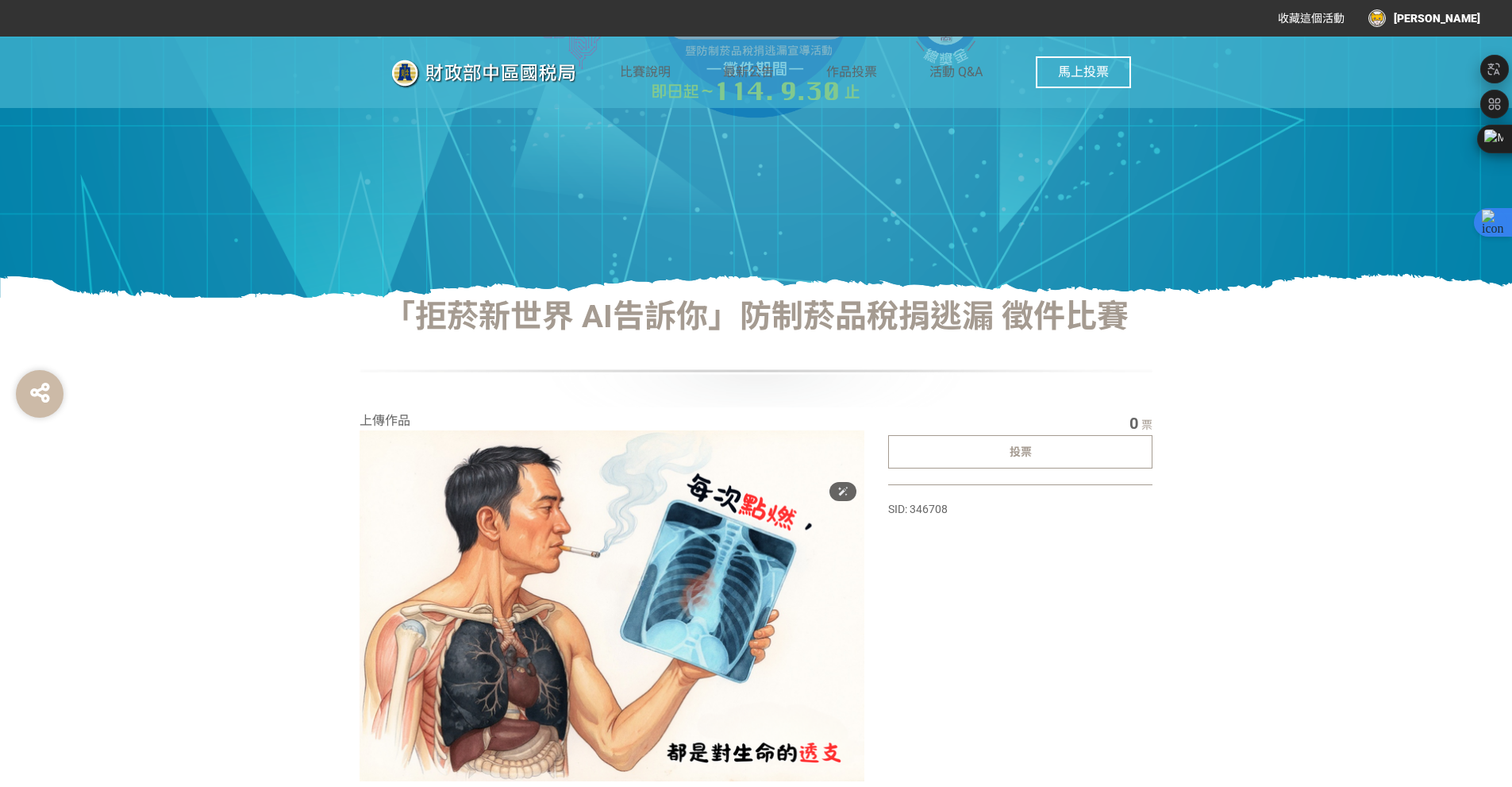
scroll to position [635, 0]
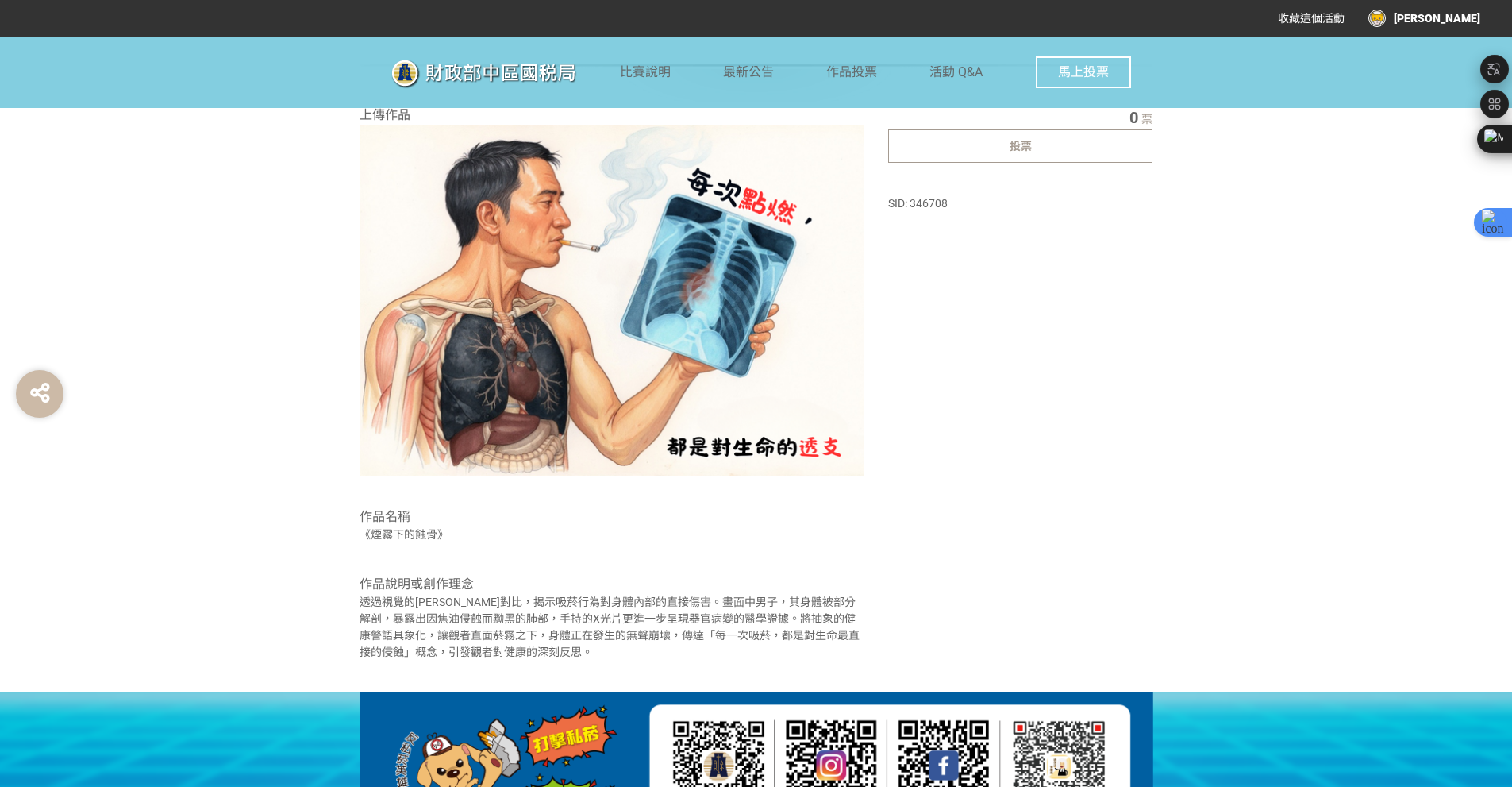
click at [1035, 153] on div "投票" at bounding box center [1020, 146] width 264 height 34
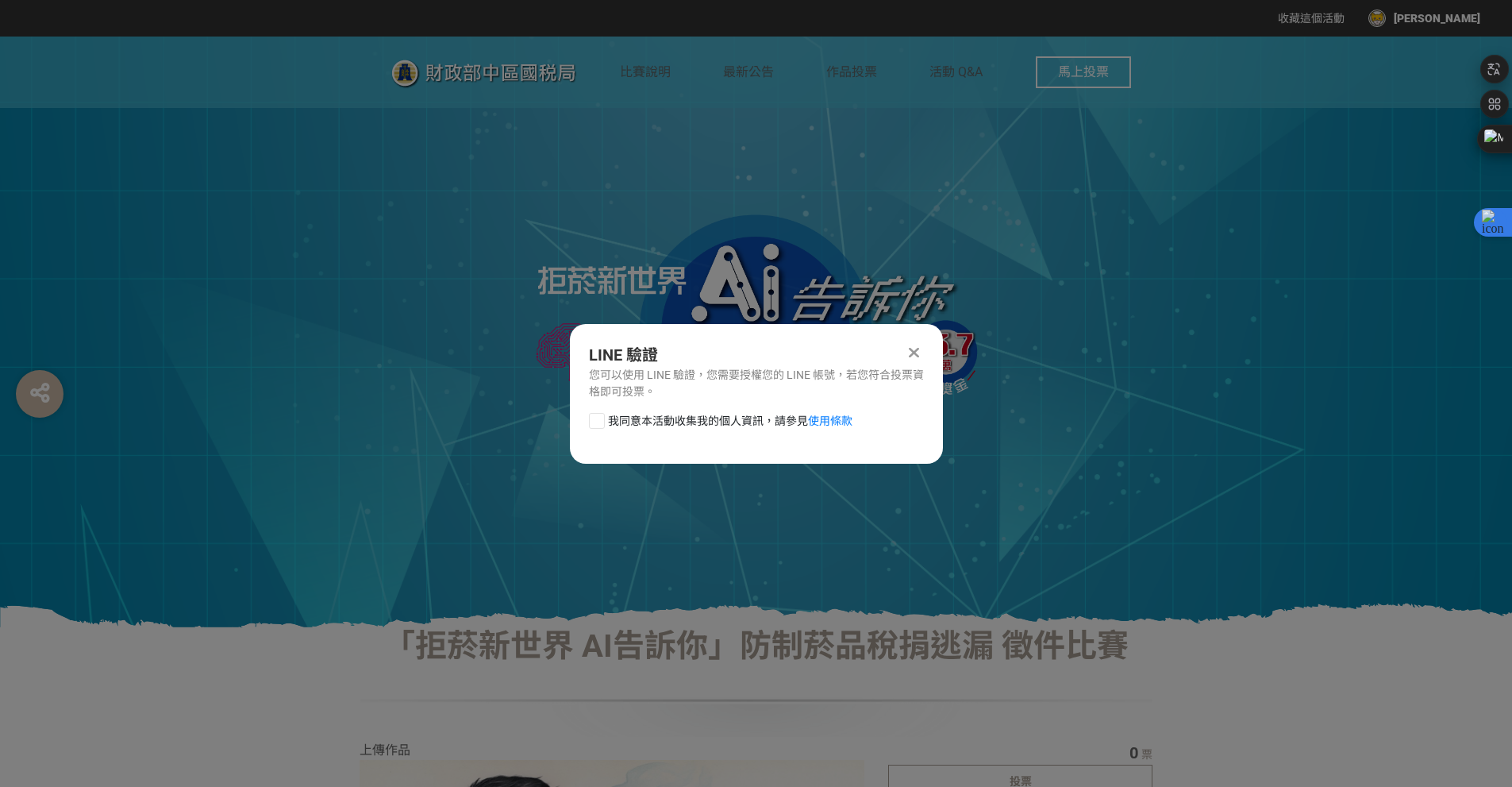
click at [597, 417] on div at bounding box center [597, 421] width 16 height 16
checkbox input "true"
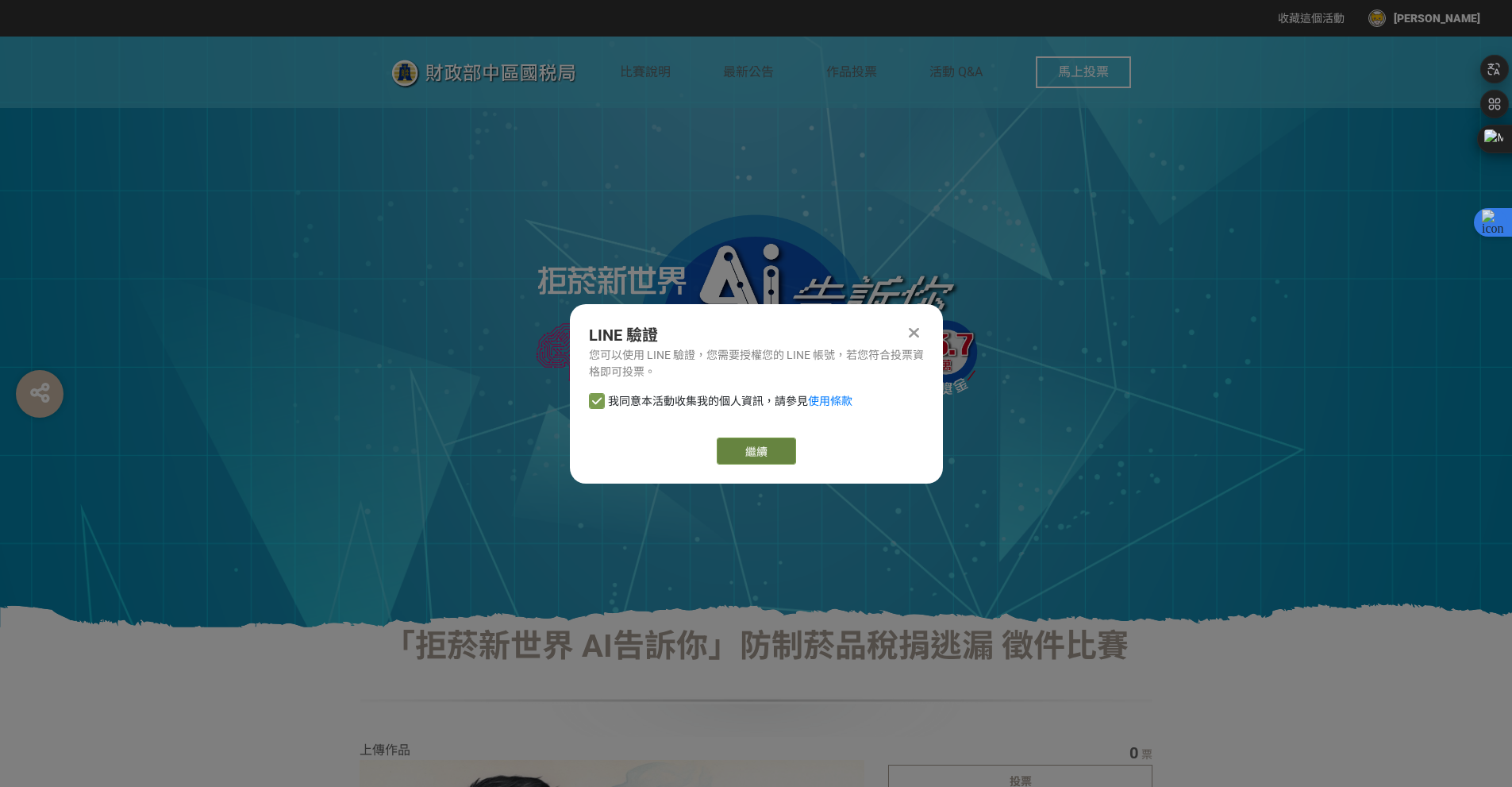
click at [746, 454] on link "繼續" at bounding box center [756, 451] width 80 height 27
click at [751, 456] on link "繼續" at bounding box center [756, 451] width 80 height 27
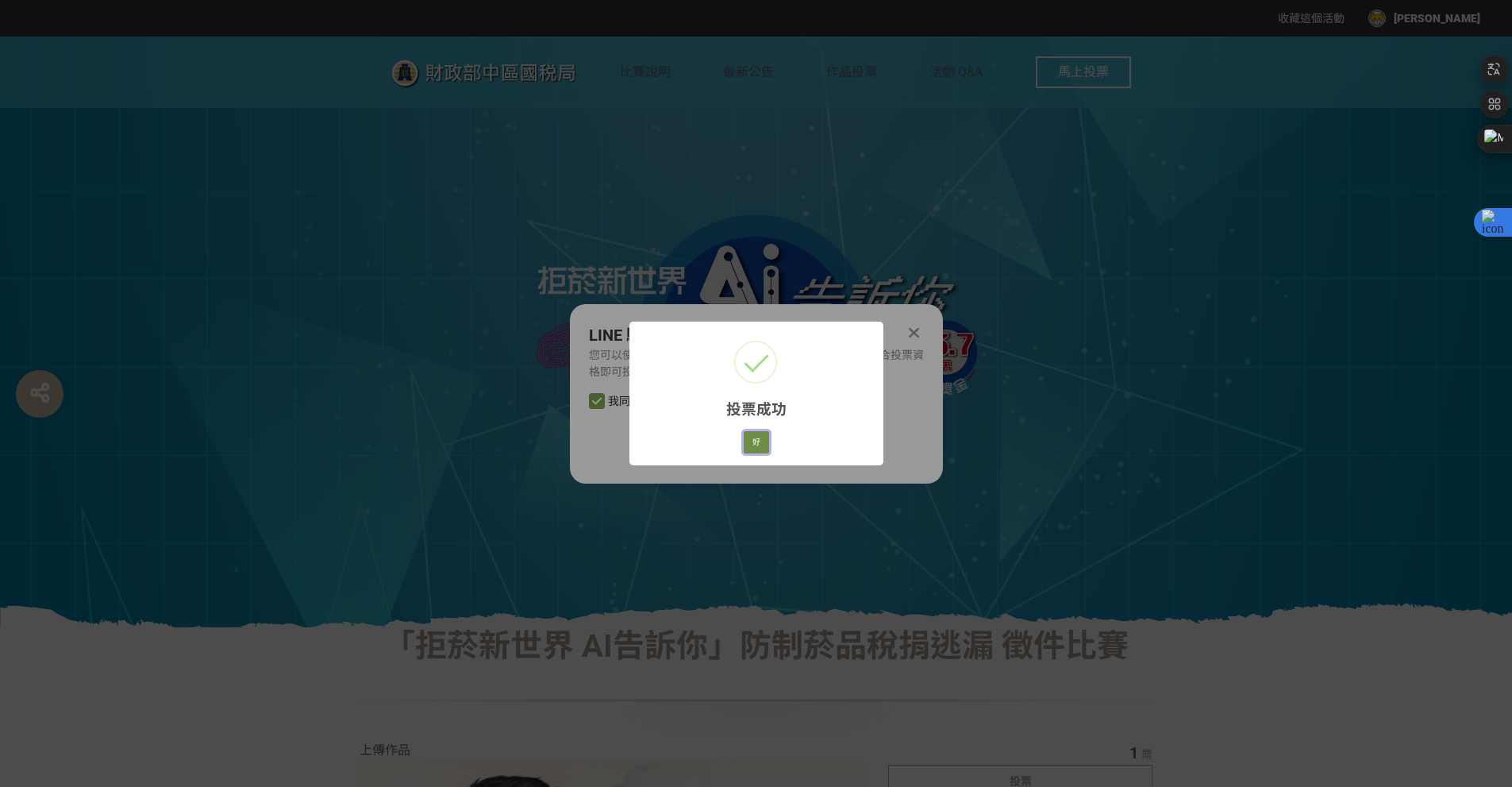
click at [767, 435] on button "好" at bounding box center [756, 442] width 26 height 22
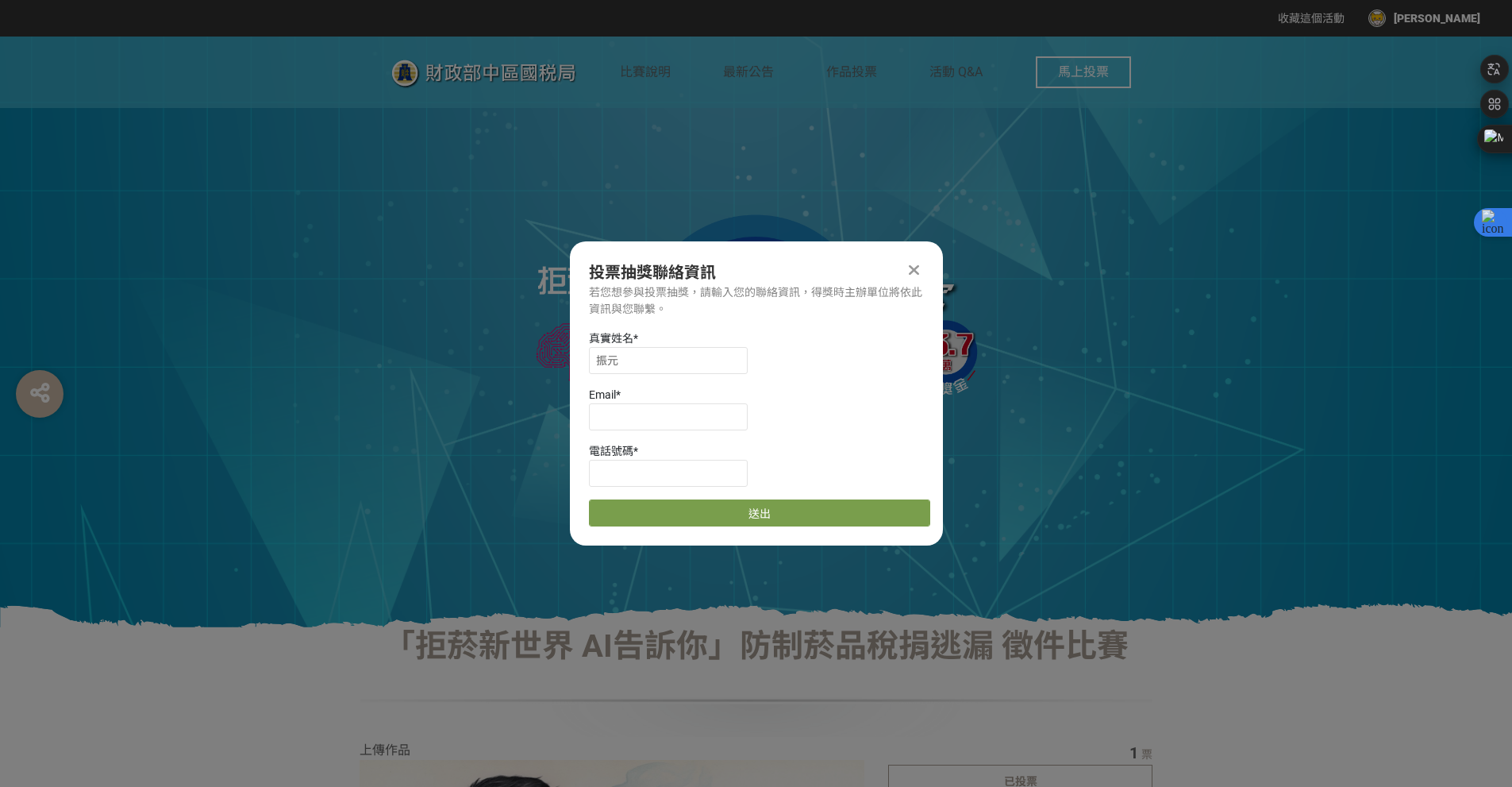
scroll to position [1, 0]
click at [674, 349] on input "振元" at bounding box center [668, 360] width 159 height 27
type input "[PERSON_NAME]"
type input "b"
paste input "Bill910601@gmail.com"
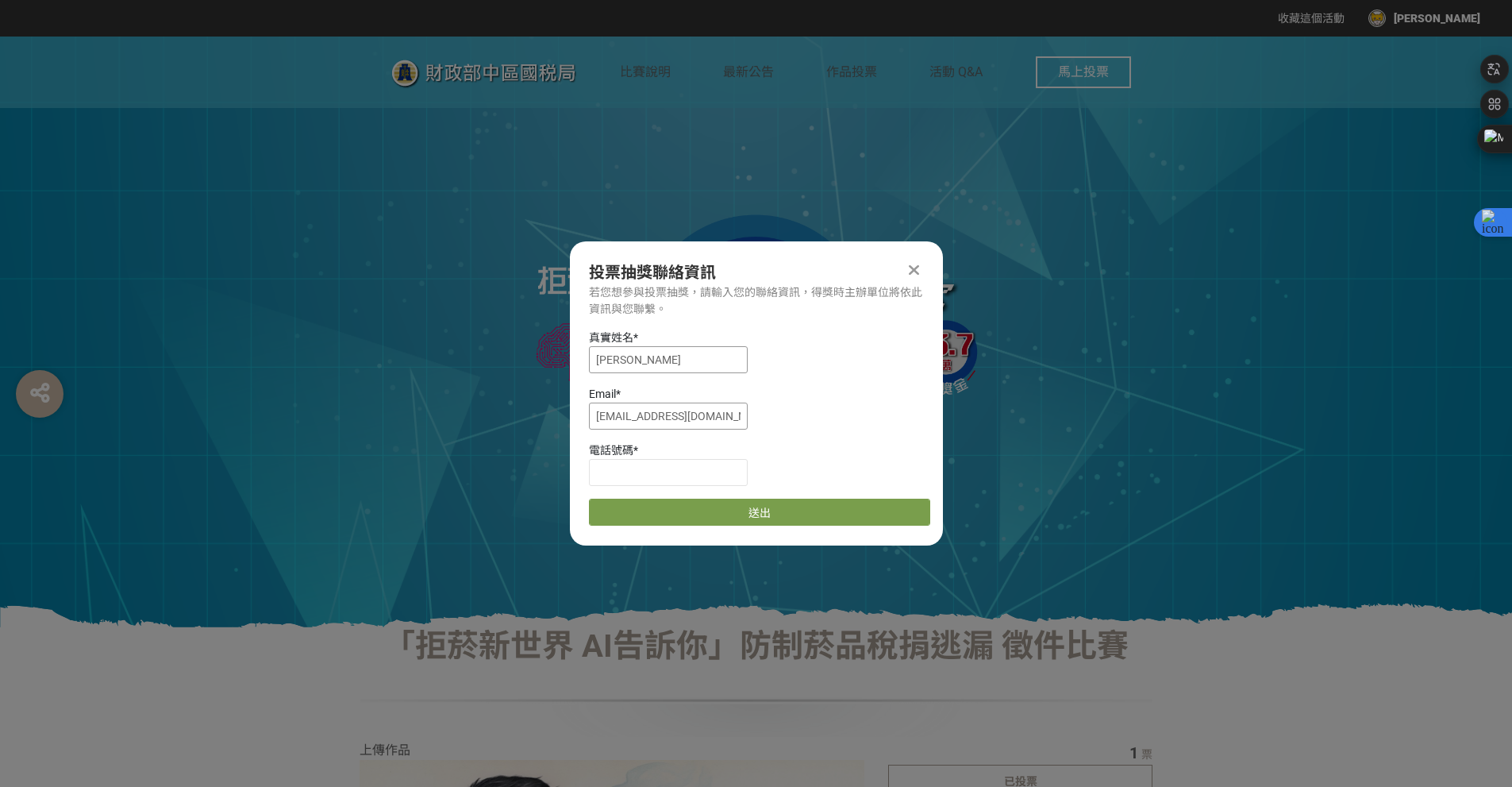
type input "Bill910601@gmail.com"
type input "0908561859"
click at [670, 521] on button "送出" at bounding box center [759, 512] width 341 height 27
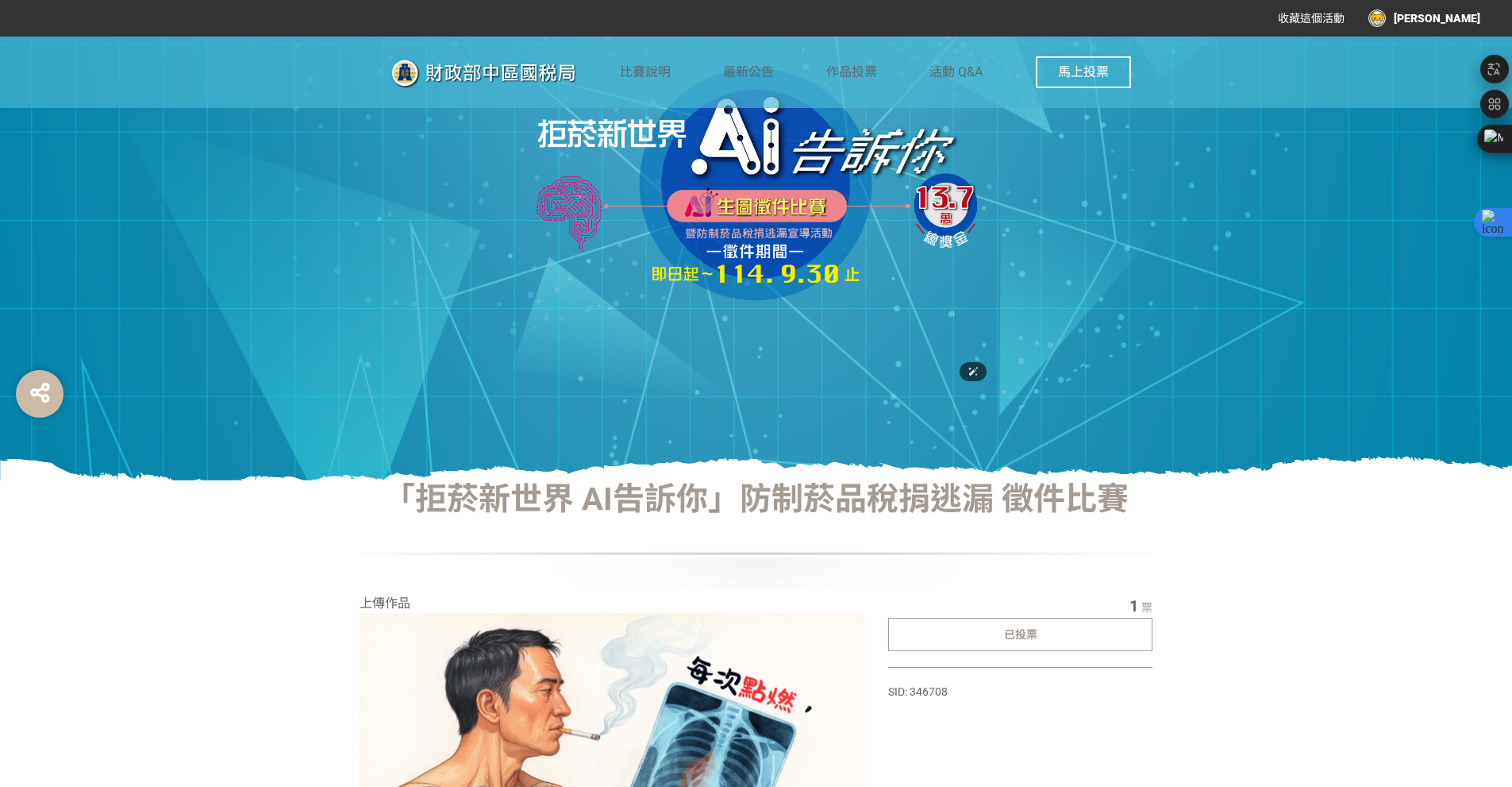
scroll to position [0, 0]
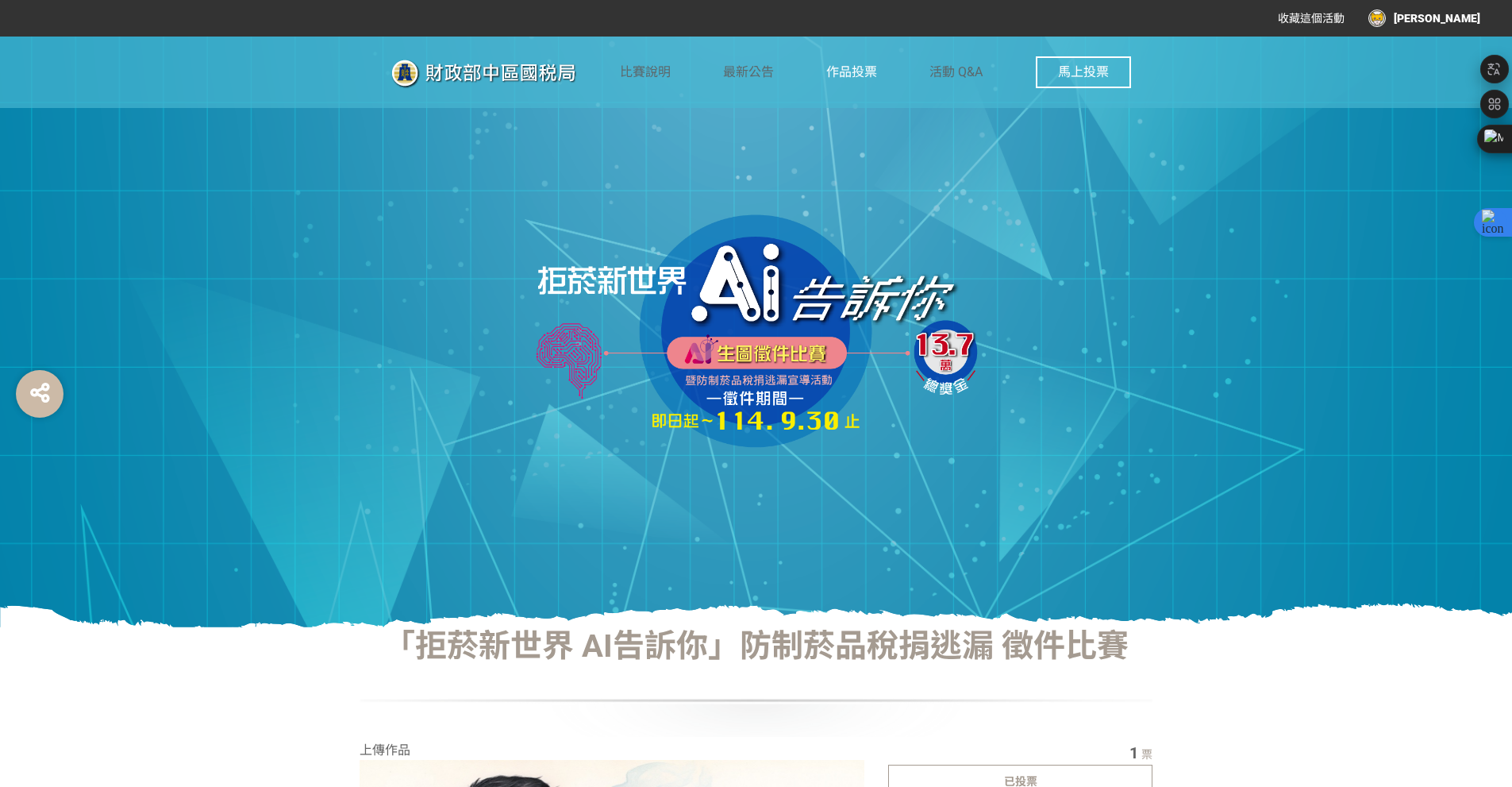
click at [862, 71] on span "作品投票" at bounding box center [851, 72] width 50 height 15
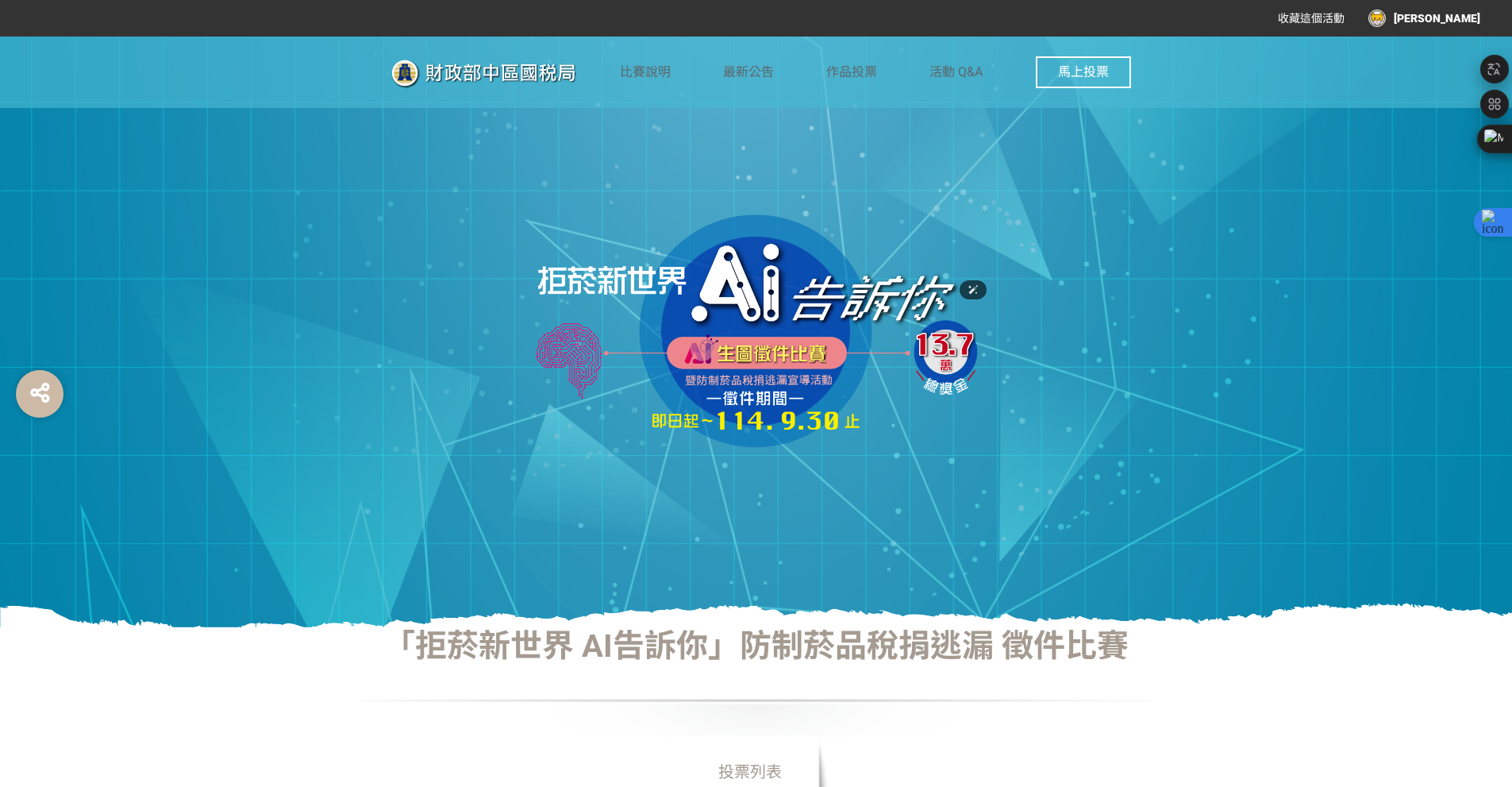
scroll to position [530, 0]
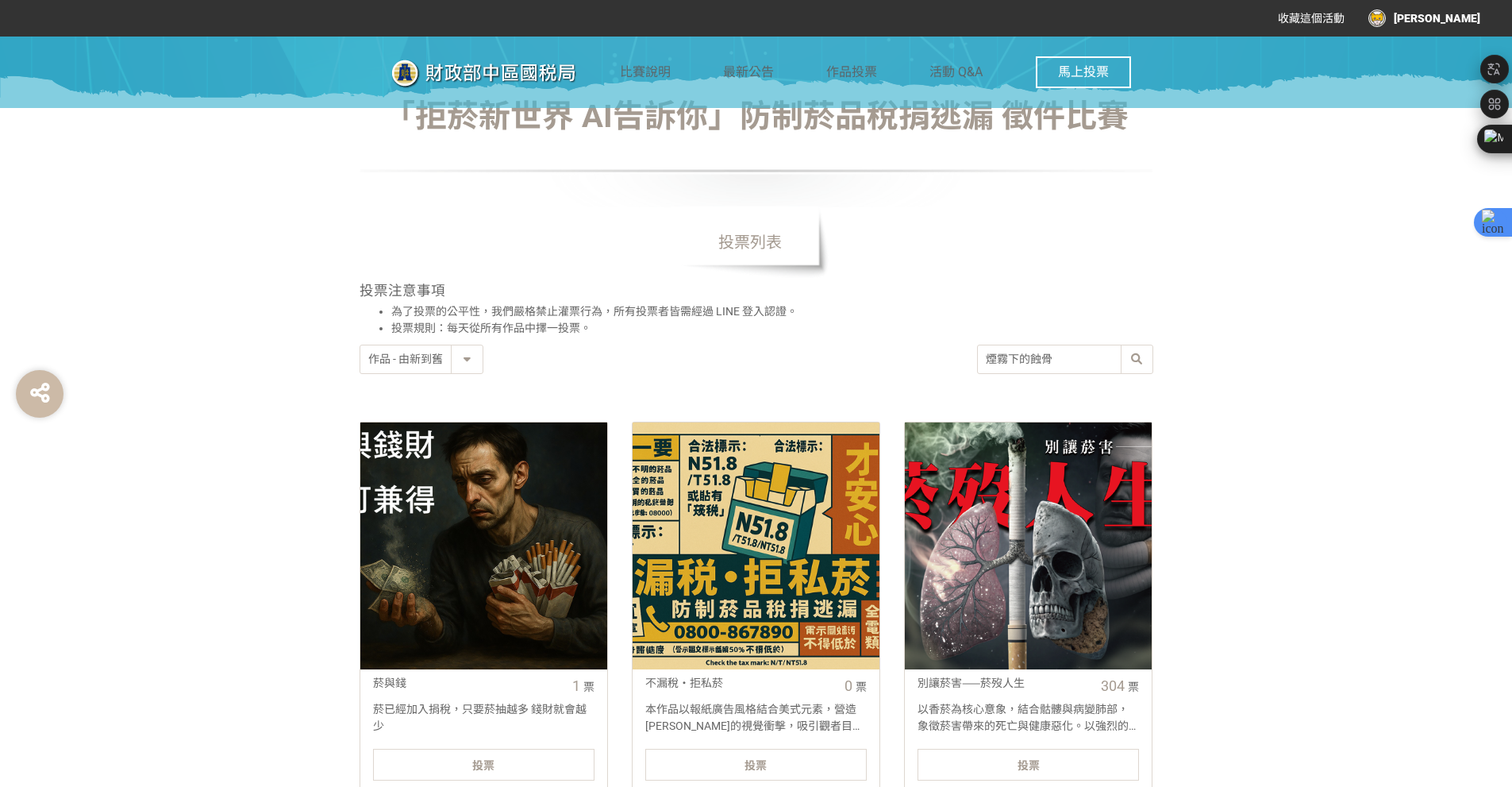
click at [1066, 359] on input "煙霧下的蝕骨" at bounding box center [1065, 359] width 174 height 27
type input "s"
type input "你的"
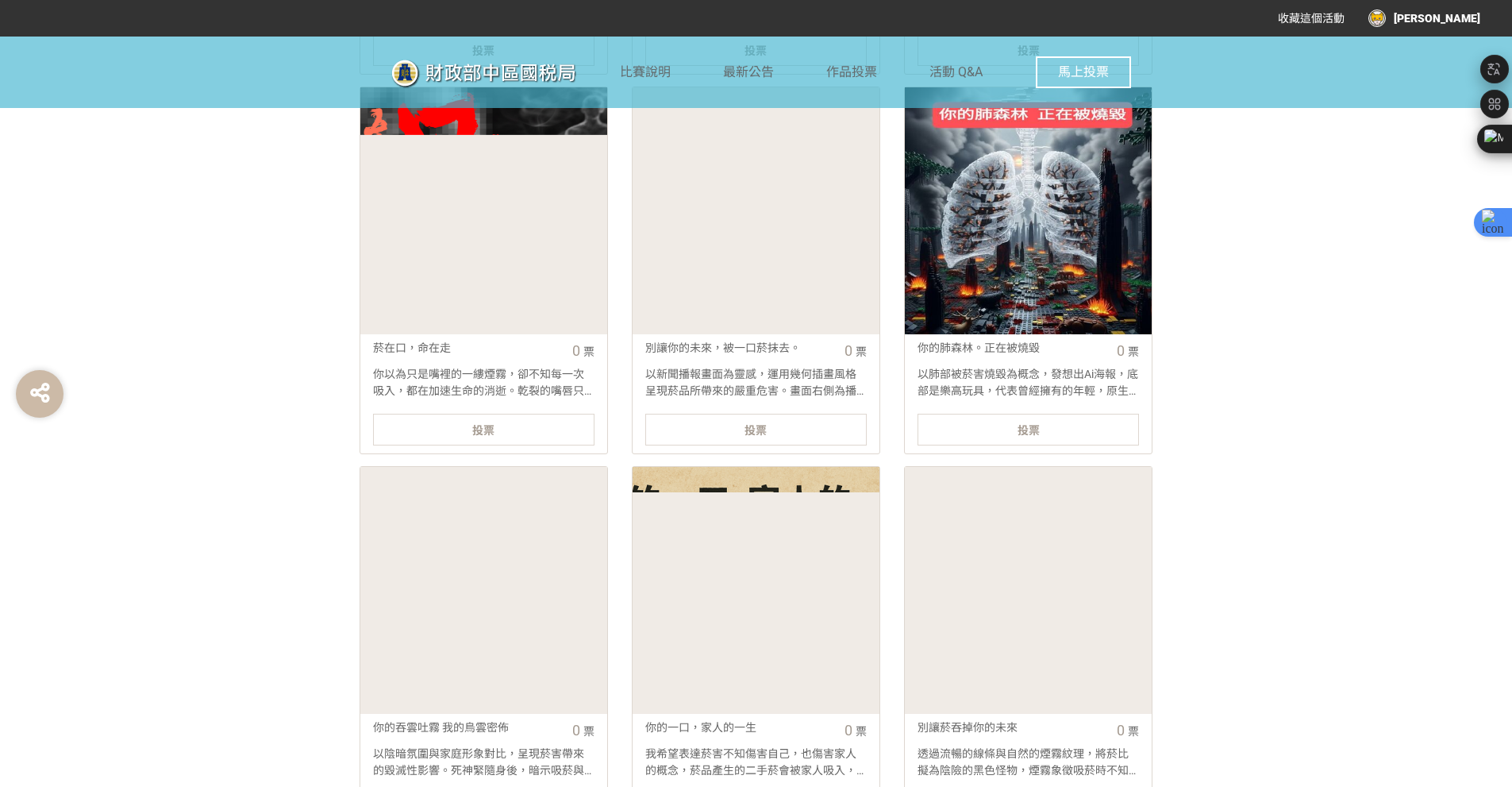
scroll to position [1800, 0]
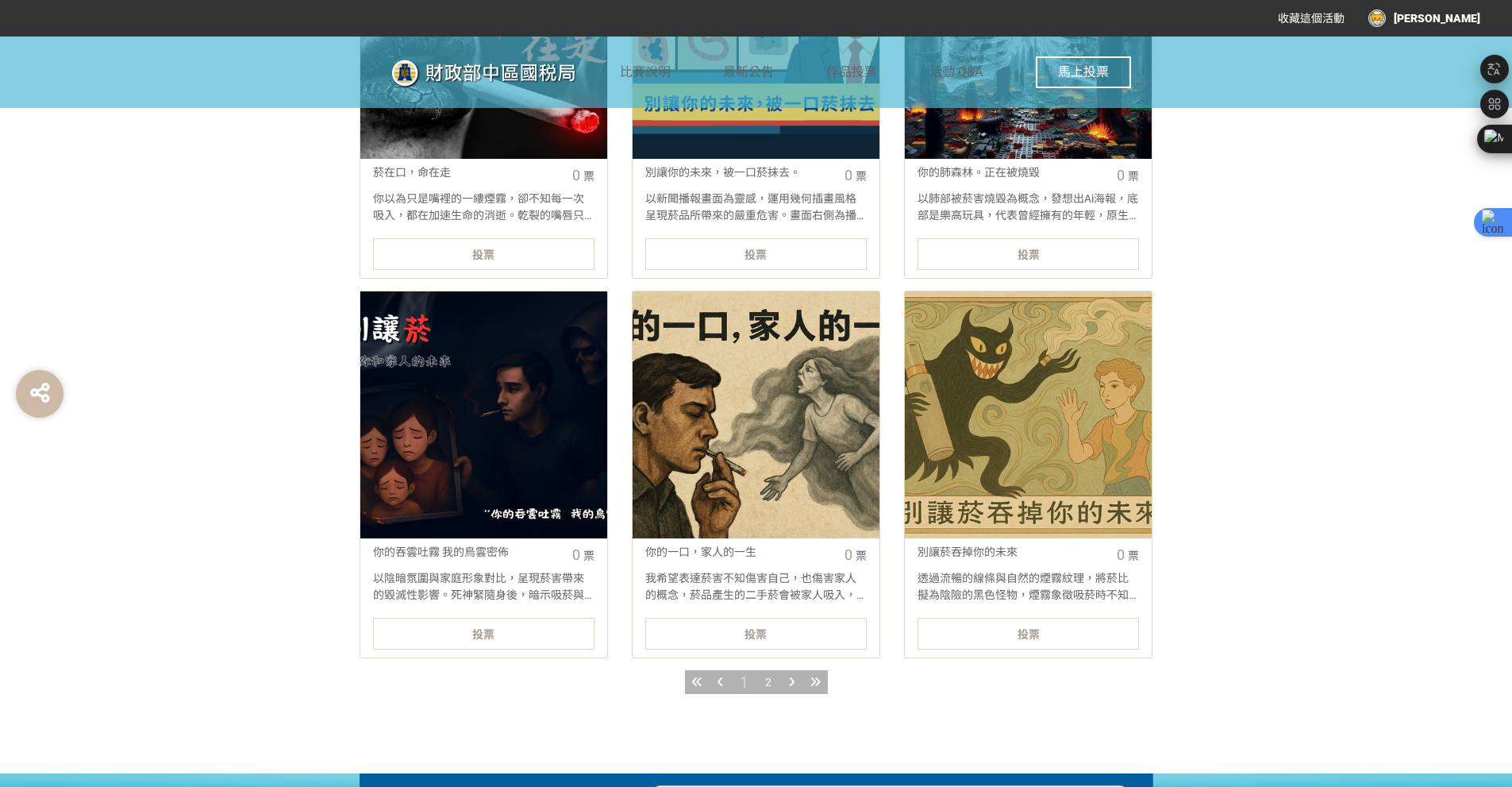
click at [516, 637] on link "你的吞雲吐霧 我的烏雲密佈 0 票 以陰暗氛圍與家庭形象對比，呈現菸害帶來的毀滅性影響。死神緊隨身後，暗示吸菸與死亡的連結，而逐漸燃燒的家庭照片象徵親人的未來…" at bounding box center [484, 474] width 248 height 368
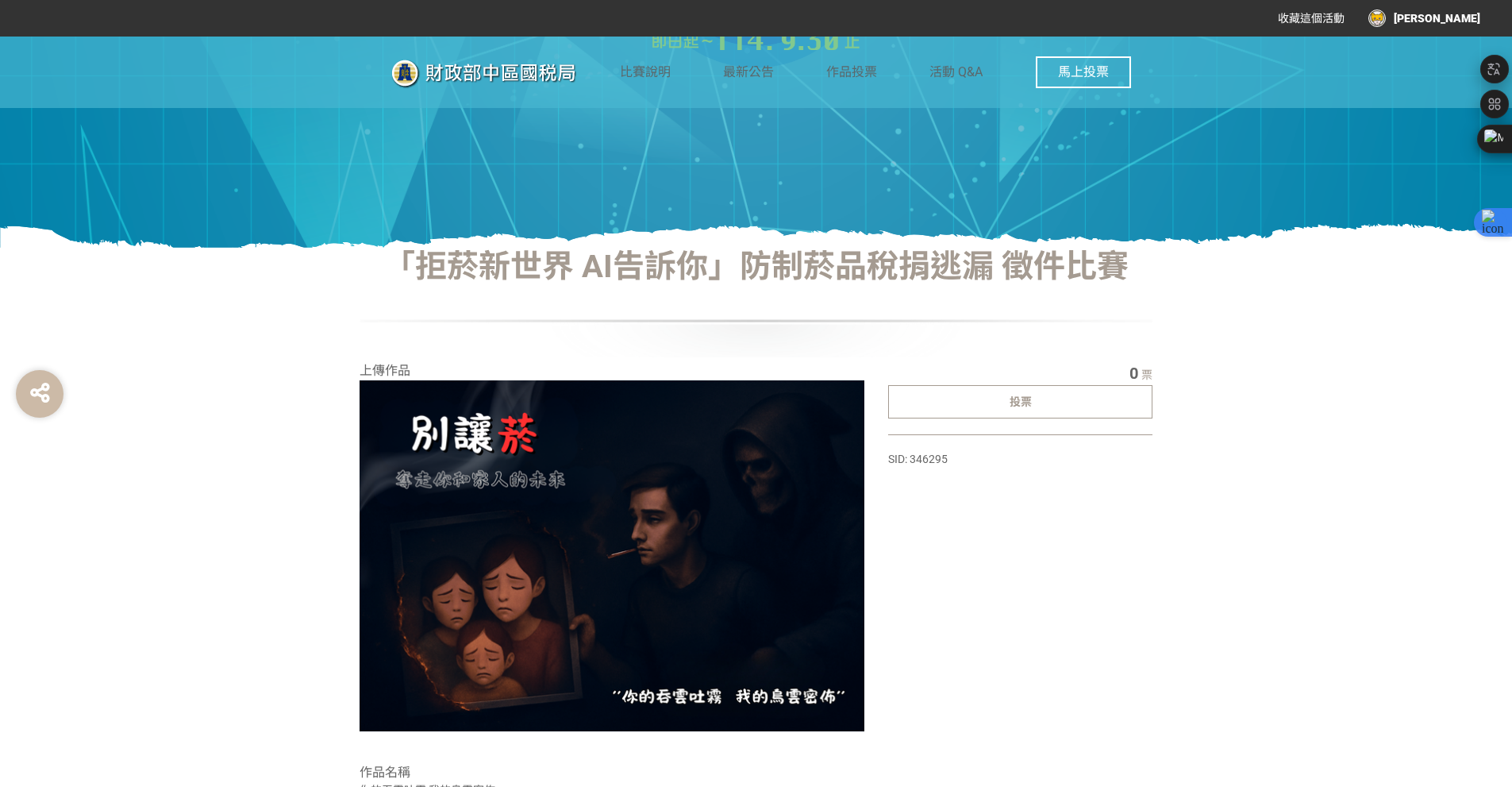
scroll to position [424, 0]
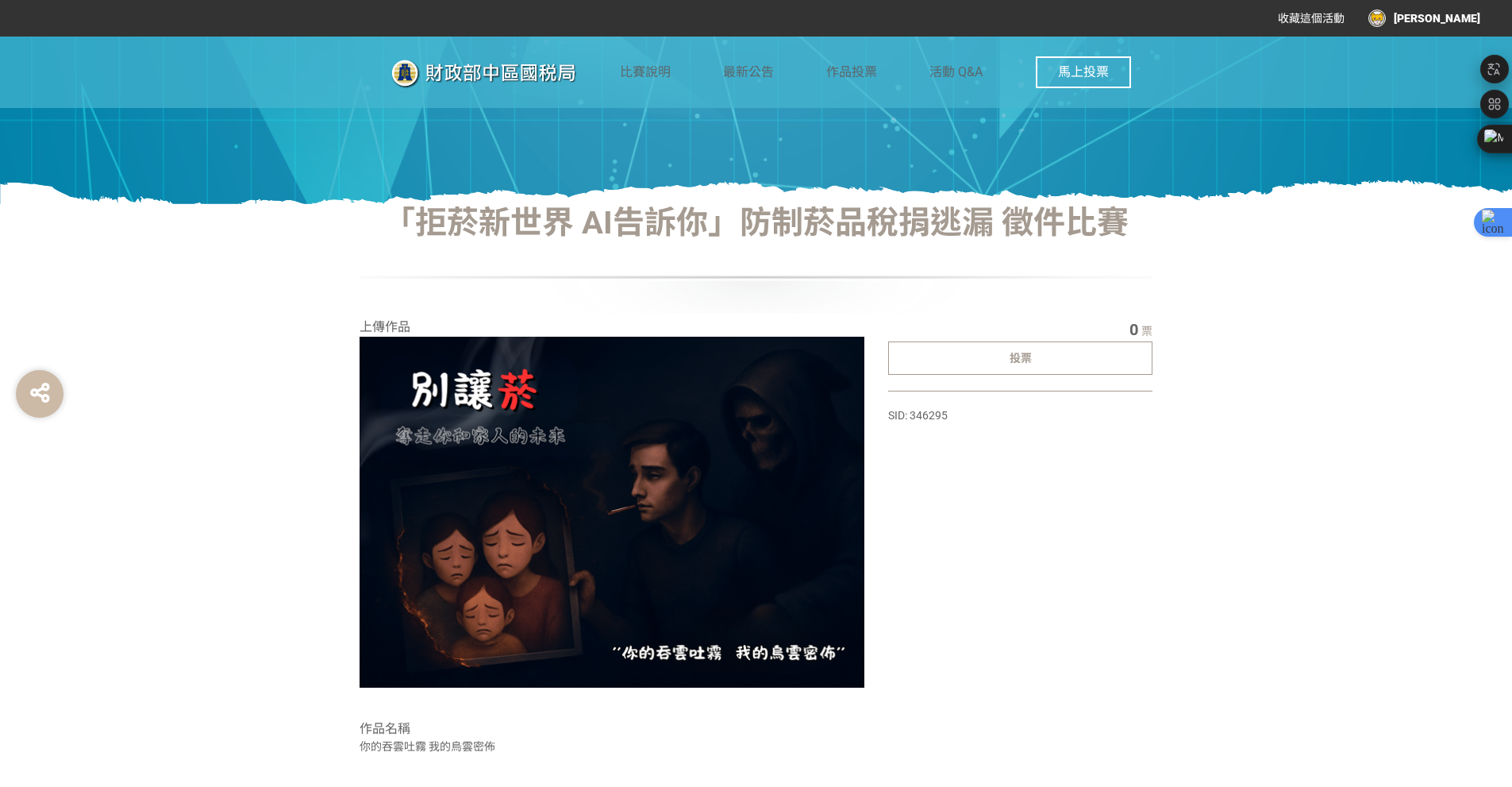
click at [1027, 355] on span "投票" at bounding box center [1020, 358] width 22 height 12
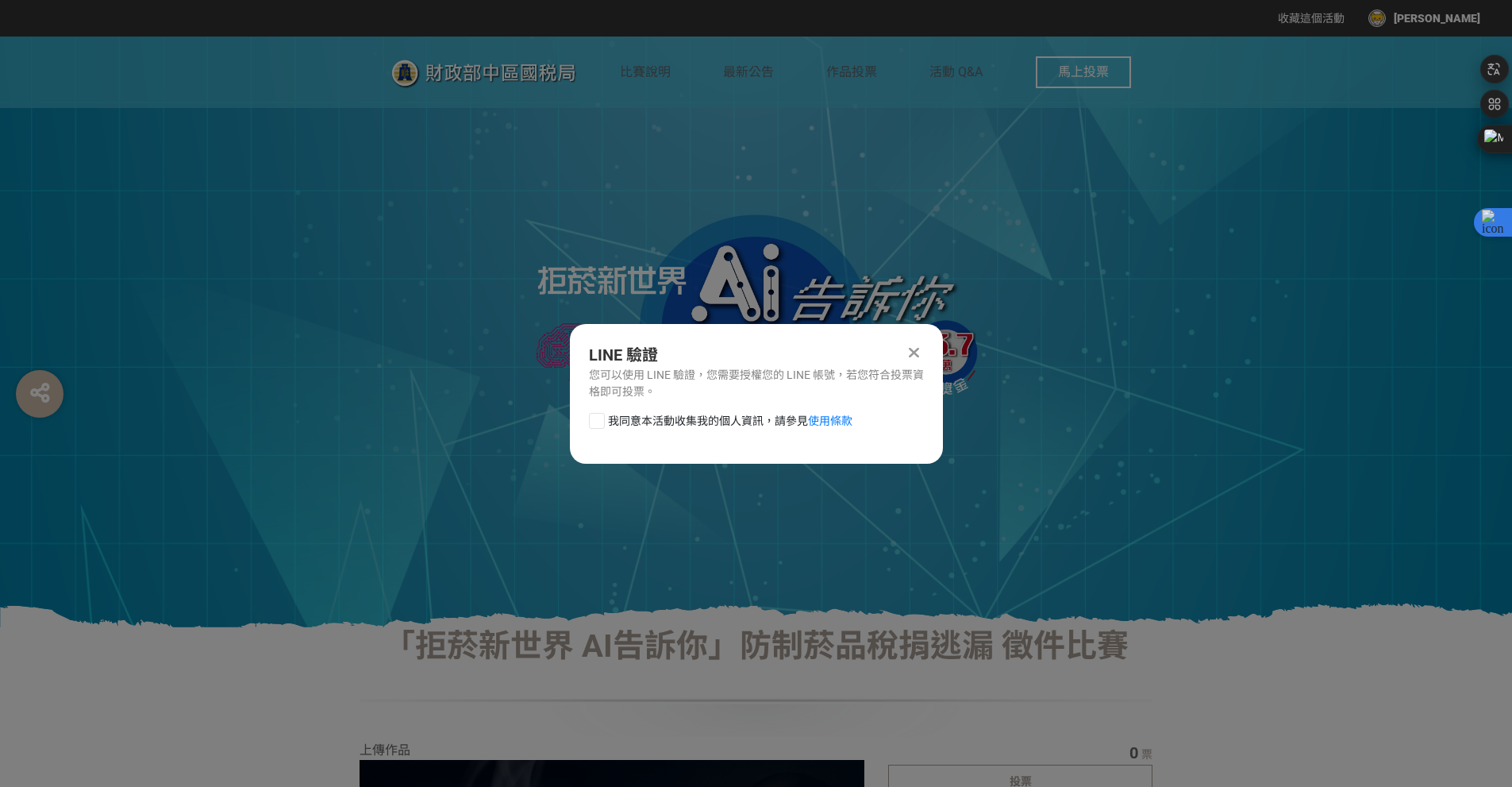
scroll to position [0, 0]
click at [587, 420] on div "我同意本活動收集我的個人資訊，請參見 使用條款" at bounding box center [756, 429] width 373 height 32
click at [614, 425] on span "我同意本活動收集我的個人資訊，請參見 使用條款" at bounding box center [730, 421] width 244 height 17
click at [600, 425] on input "我同意本活動收集我的個人資訊，請參見 使用條款" at bounding box center [595, 421] width 11 height 11
checkbox input "false"
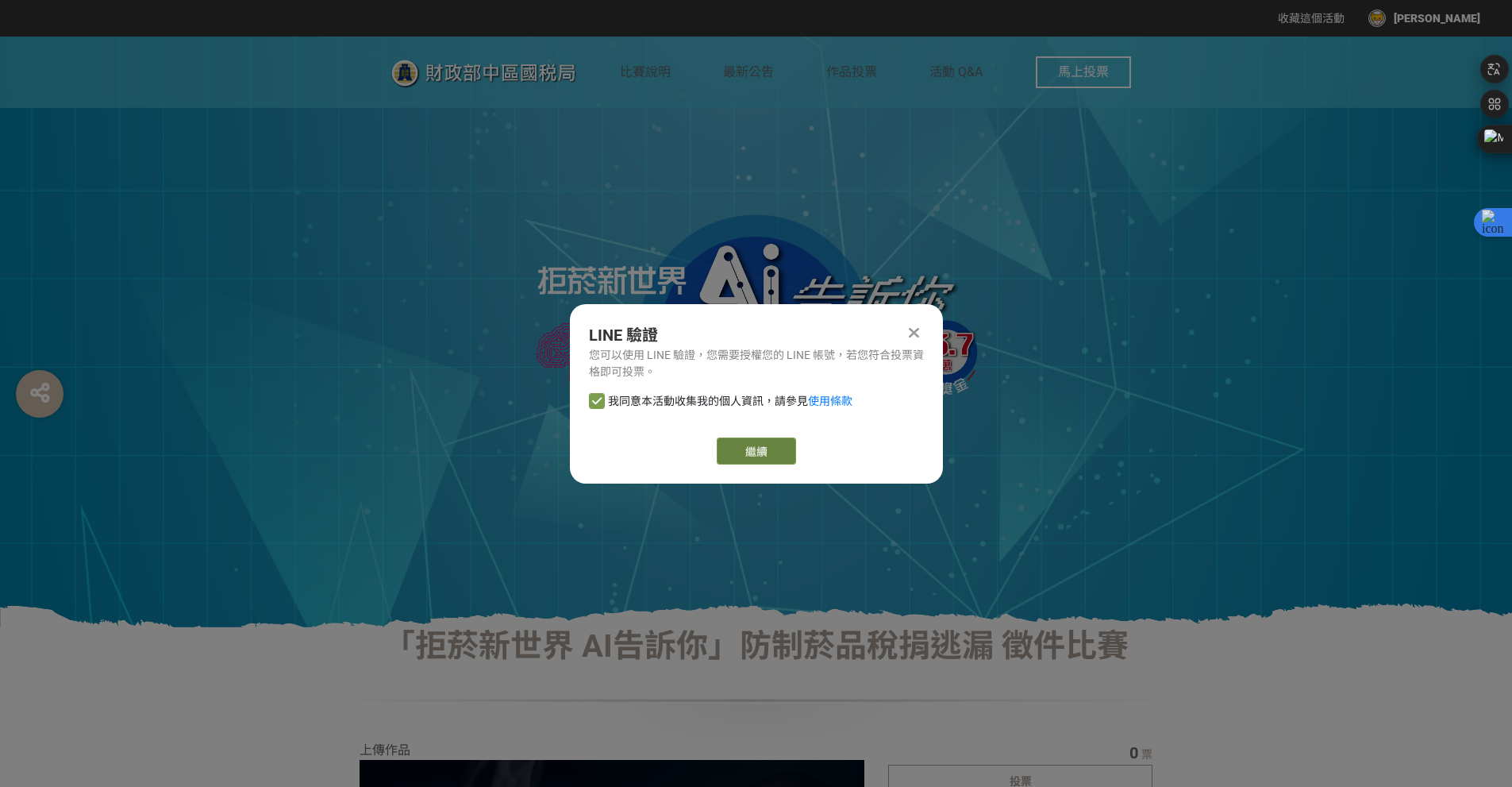
click at [767, 454] on button "繼續" at bounding box center [756, 451] width 80 height 27
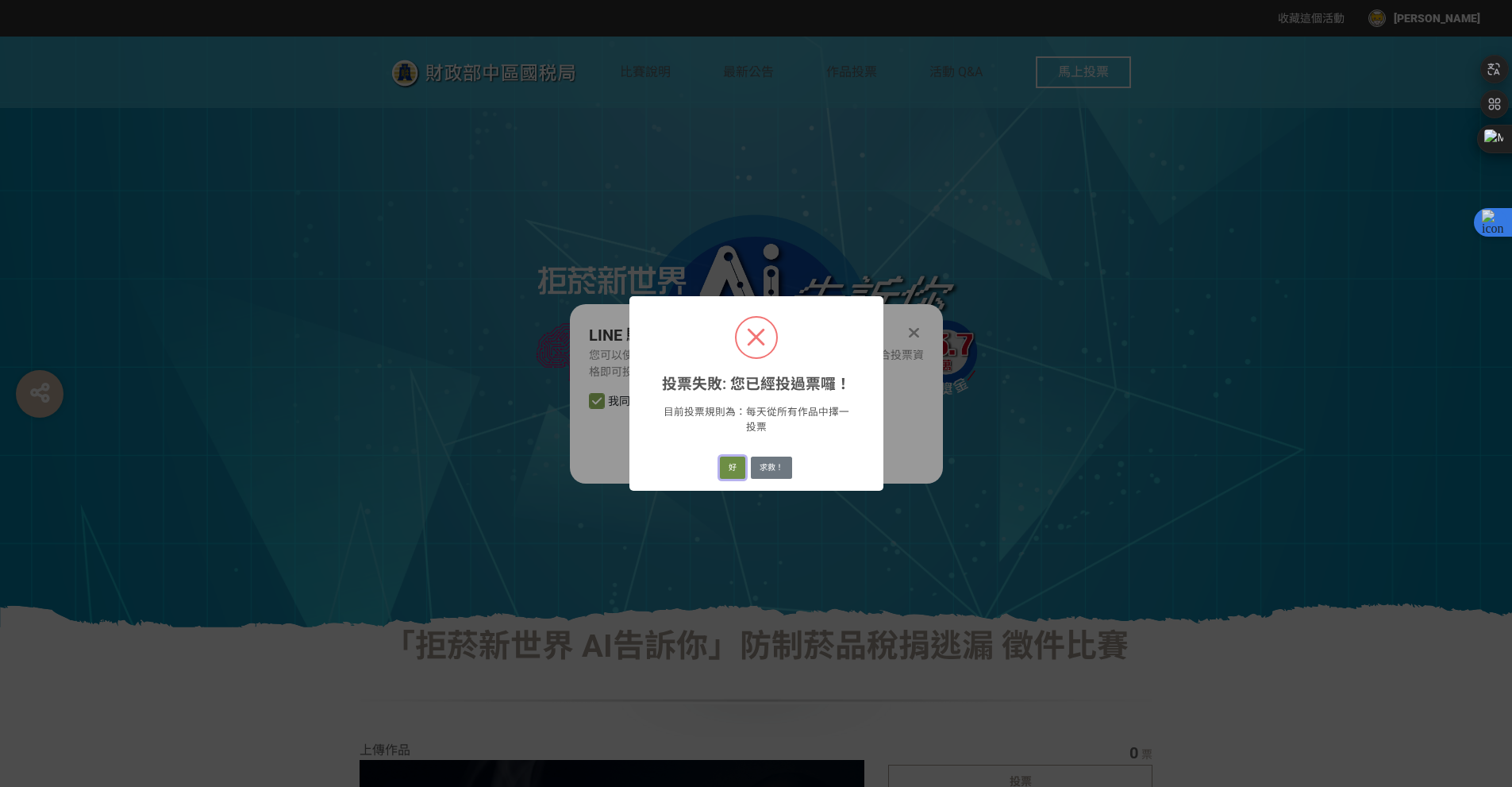
click at [736, 474] on button "好" at bounding box center [733, 467] width 26 height 22
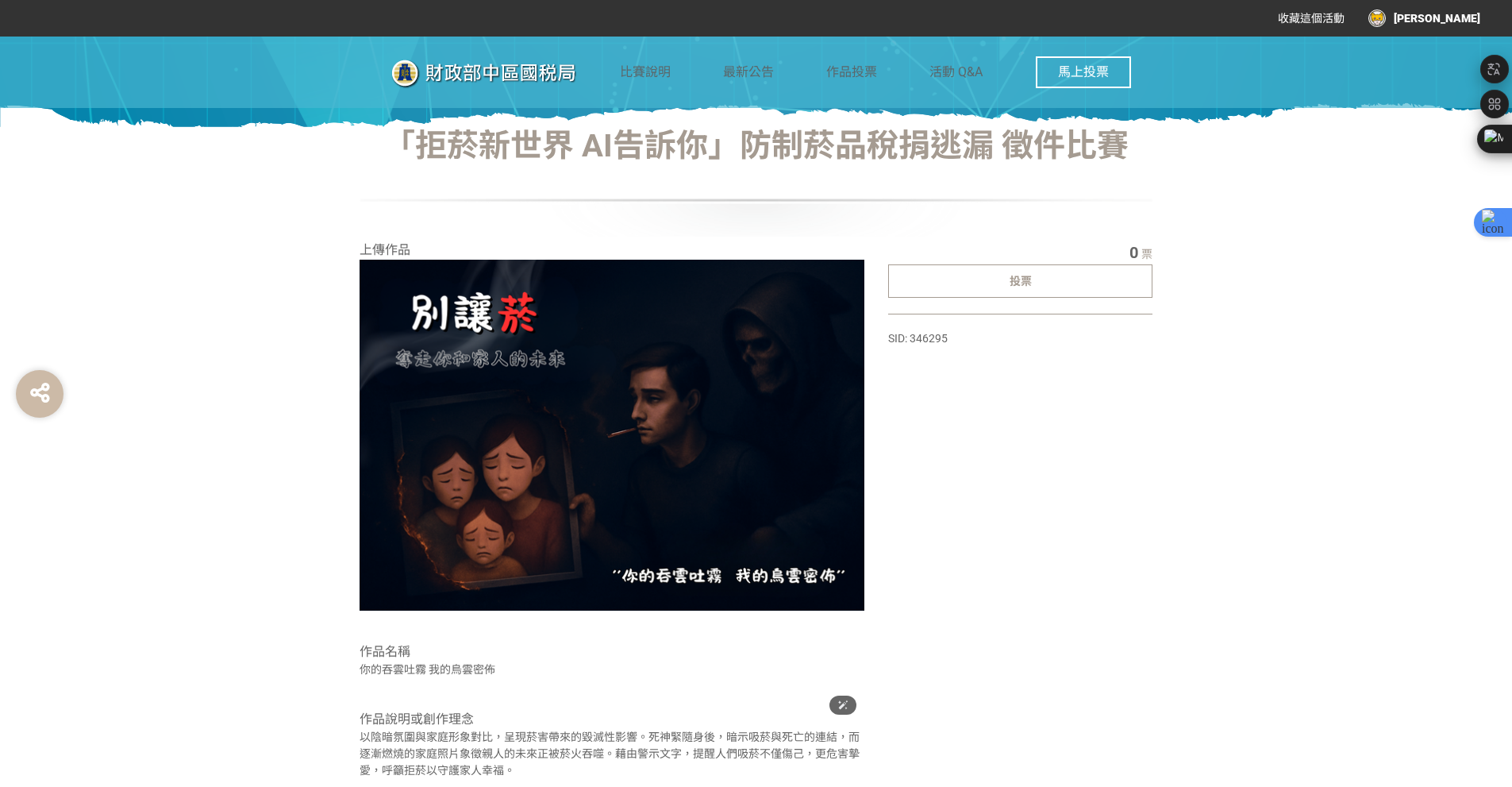
scroll to position [539, 0]
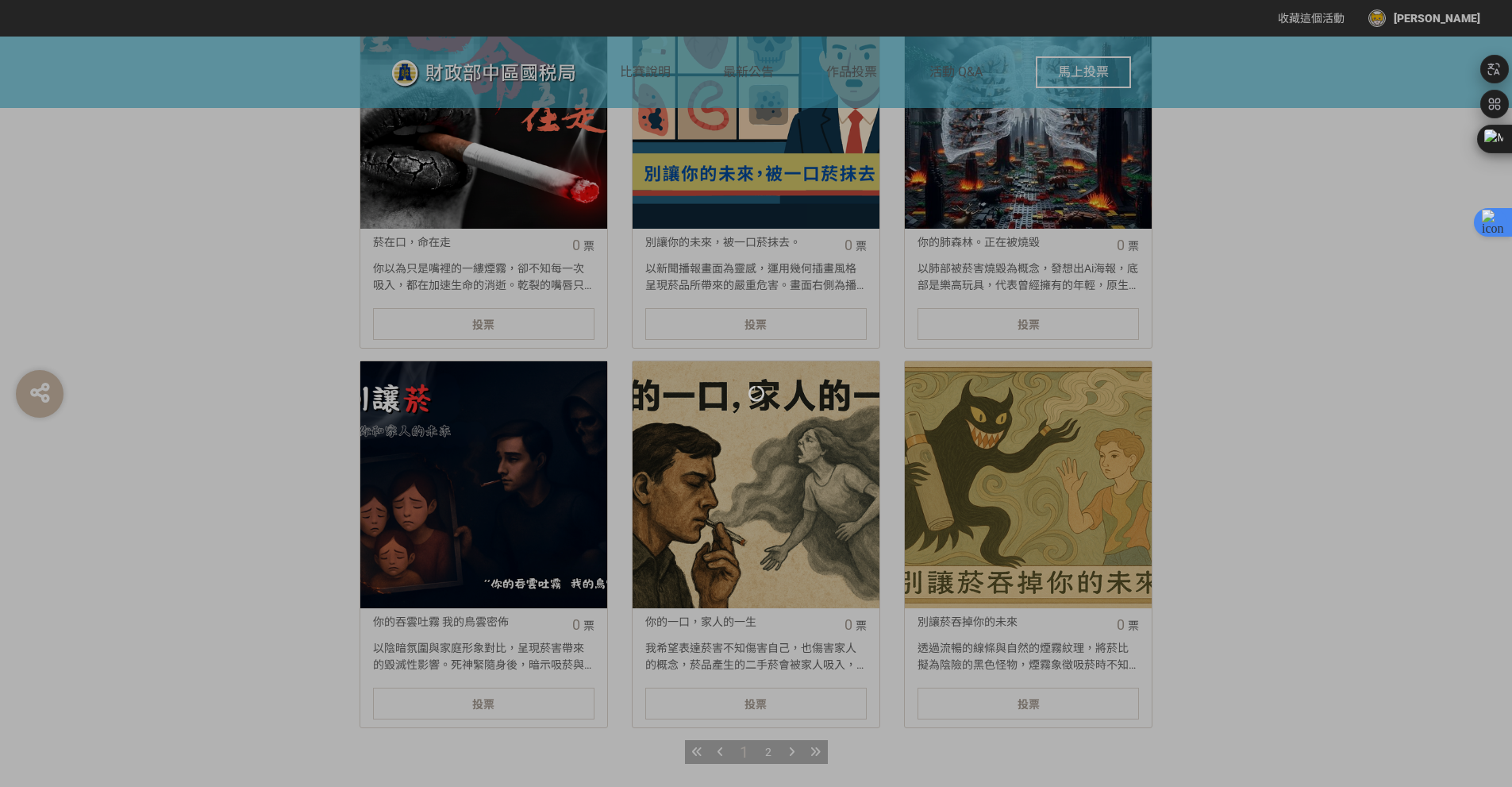
scroll to position [1733, 0]
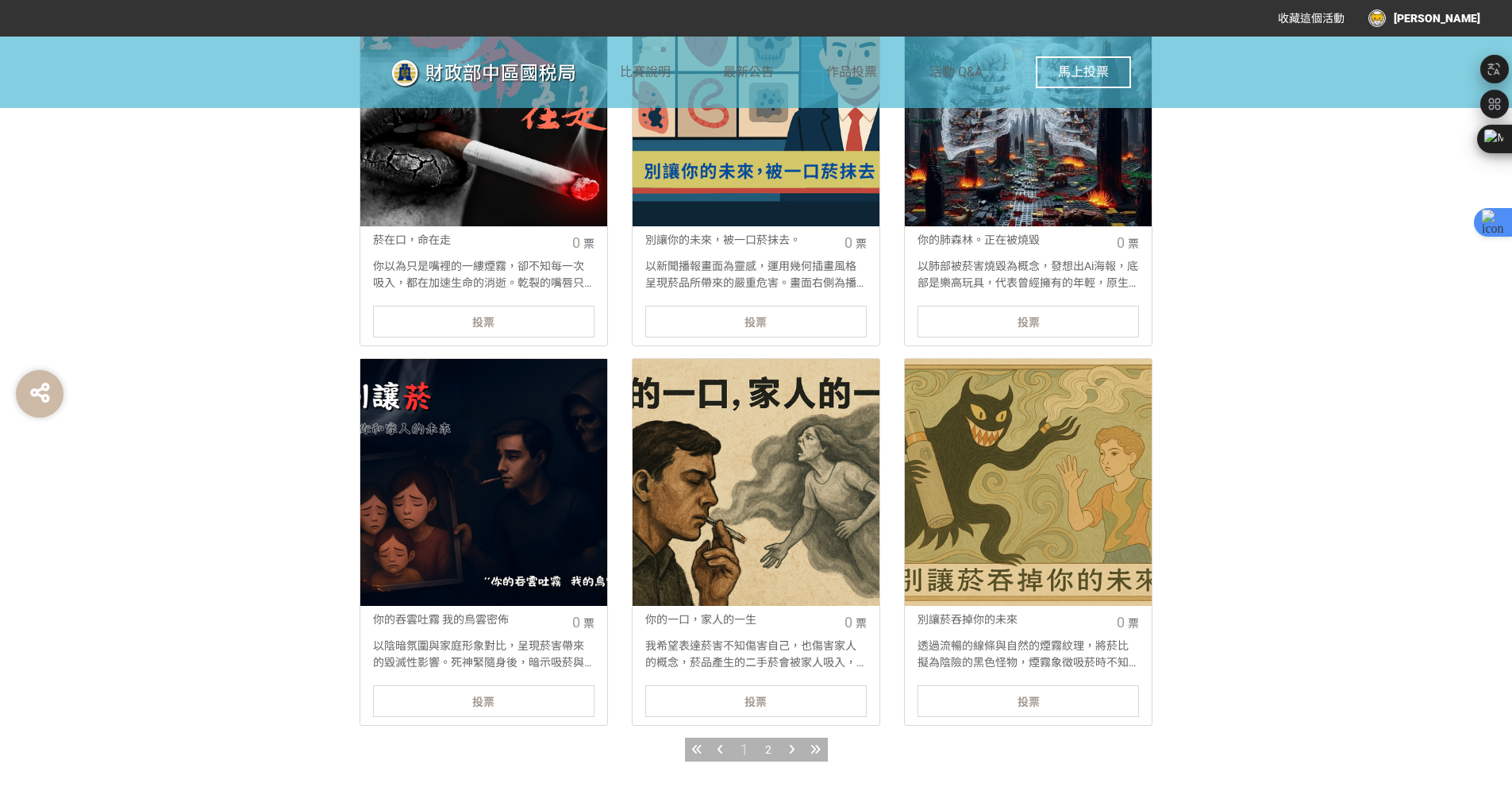
click at [1019, 535] on div at bounding box center [1027, 482] width 247 height 247
